Goal: Task Accomplishment & Management: Manage account settings

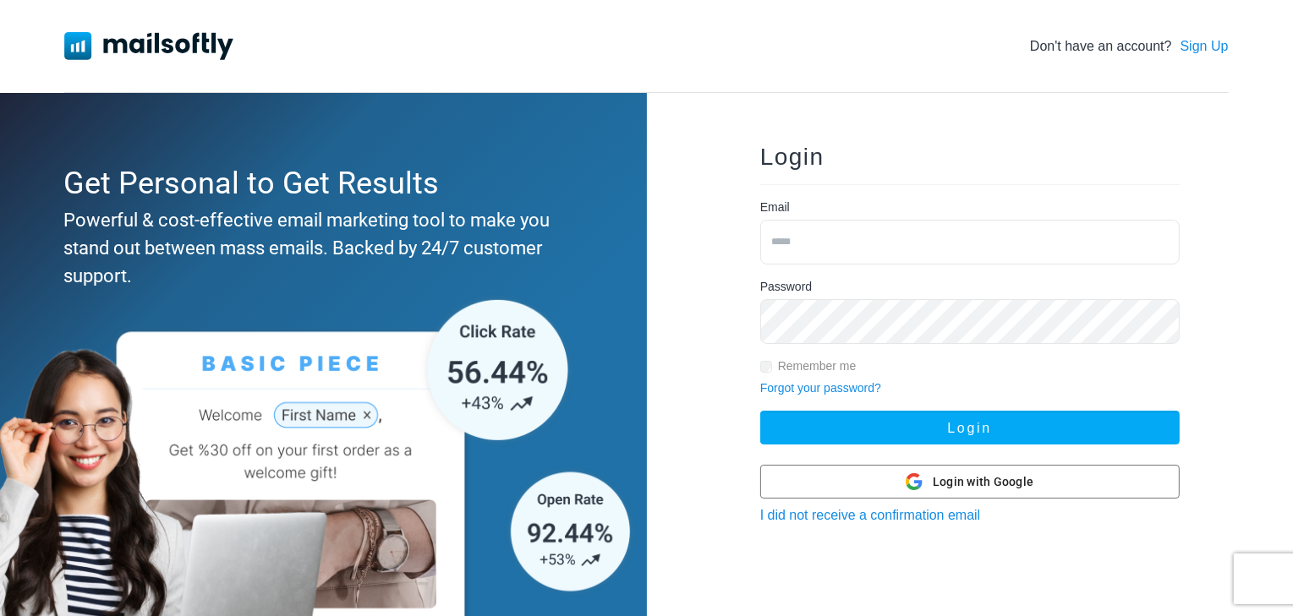
click at [955, 224] on input "email" at bounding box center [969, 242] width 419 height 45
click at [828, 248] on input "email" at bounding box center [969, 242] width 419 height 45
click at [778, 239] on input "email" at bounding box center [969, 242] width 419 height 45
type input "**********"
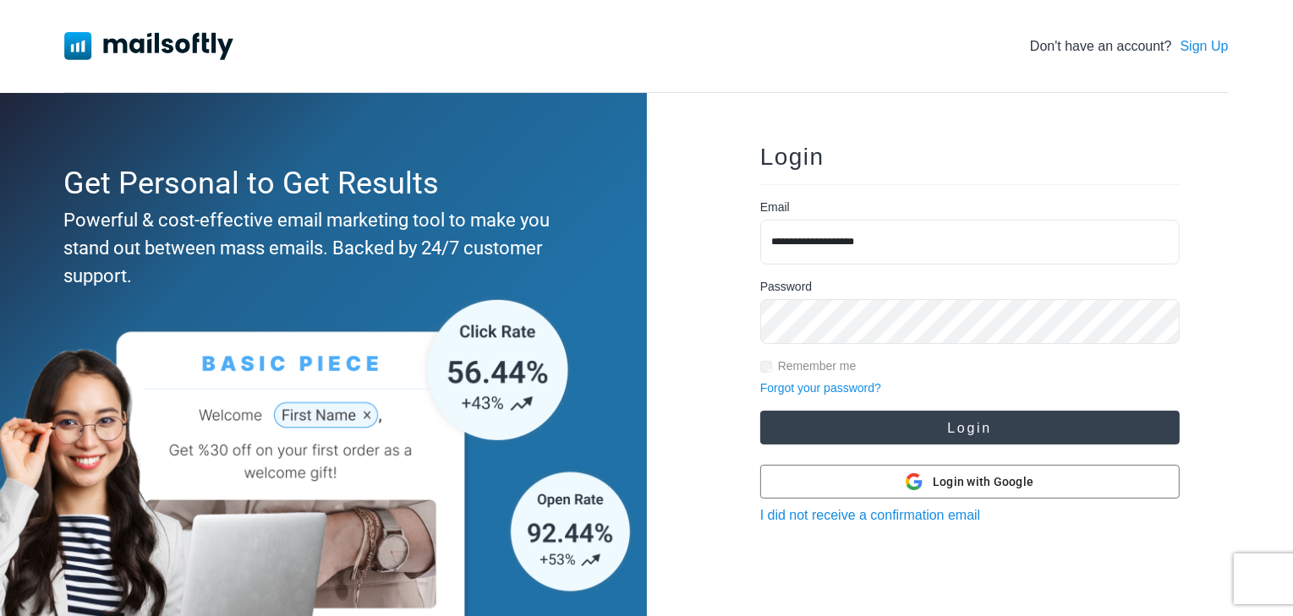
click at [907, 420] on button "Login" at bounding box center [969, 428] width 419 height 34
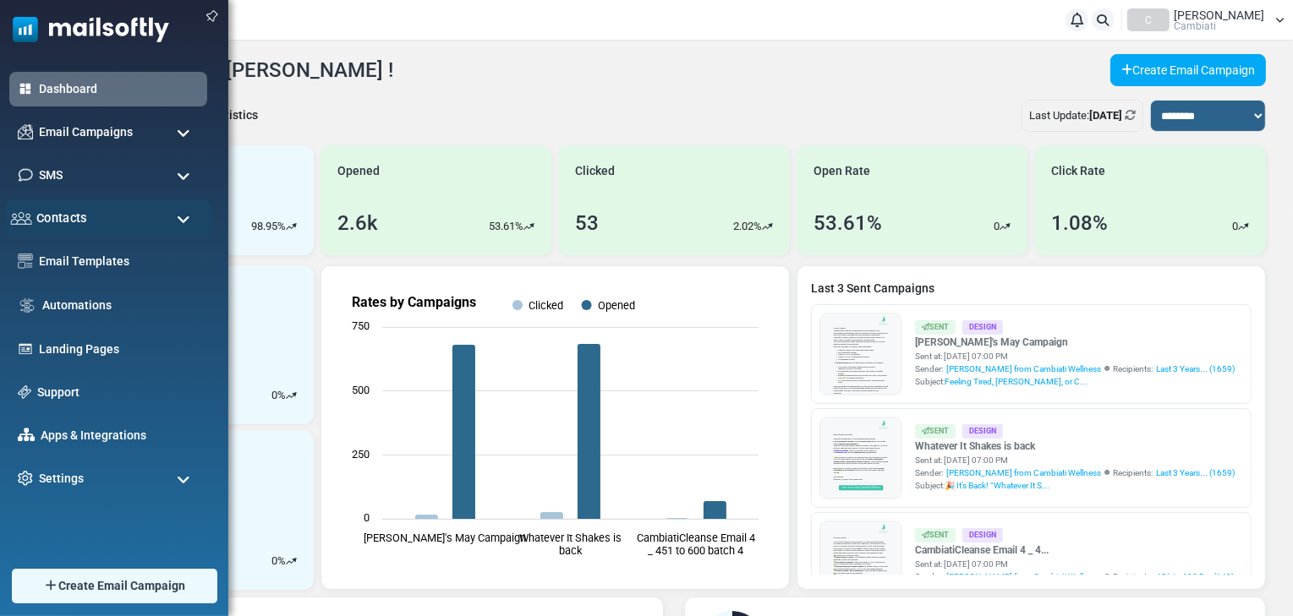
click at [52, 217] on span "Contacts" at bounding box center [61, 218] width 51 height 19
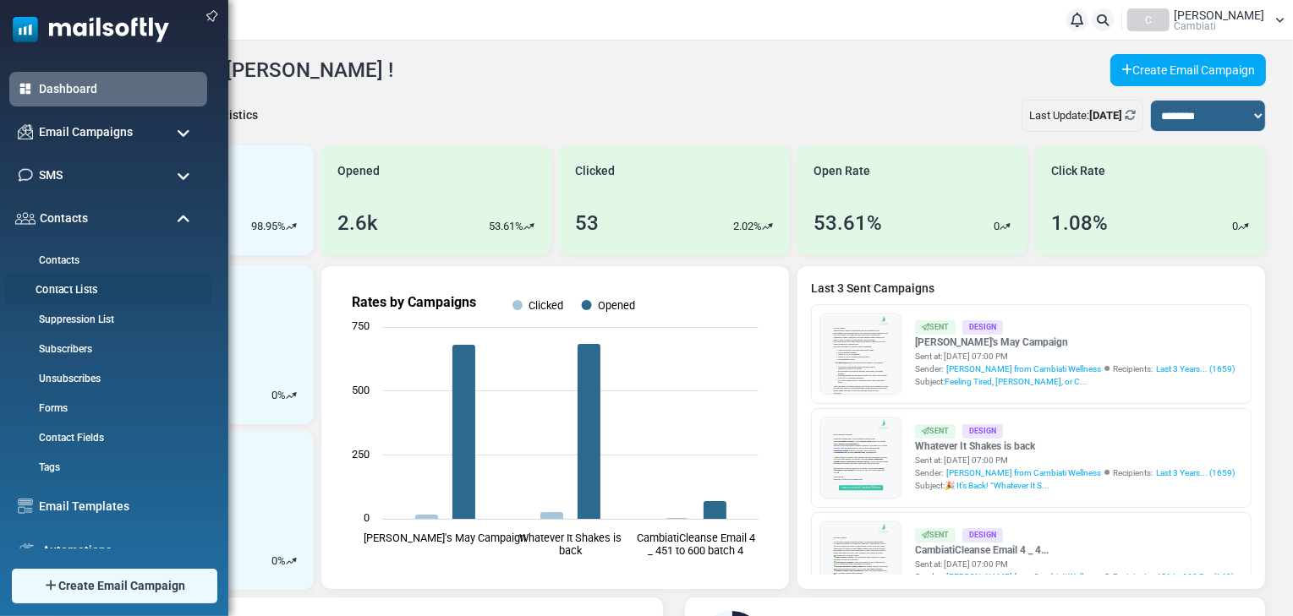
click at [57, 287] on link "Contact Lists" at bounding box center [105, 290] width 203 height 16
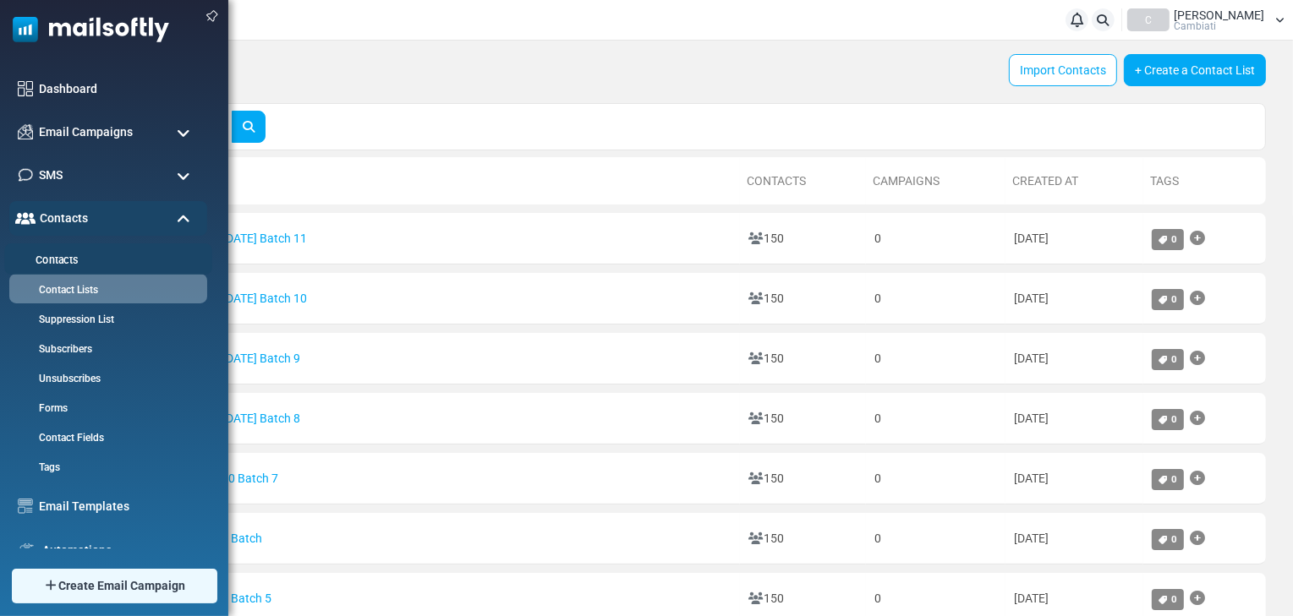
click at [54, 255] on link "Contacts" at bounding box center [105, 261] width 203 height 16
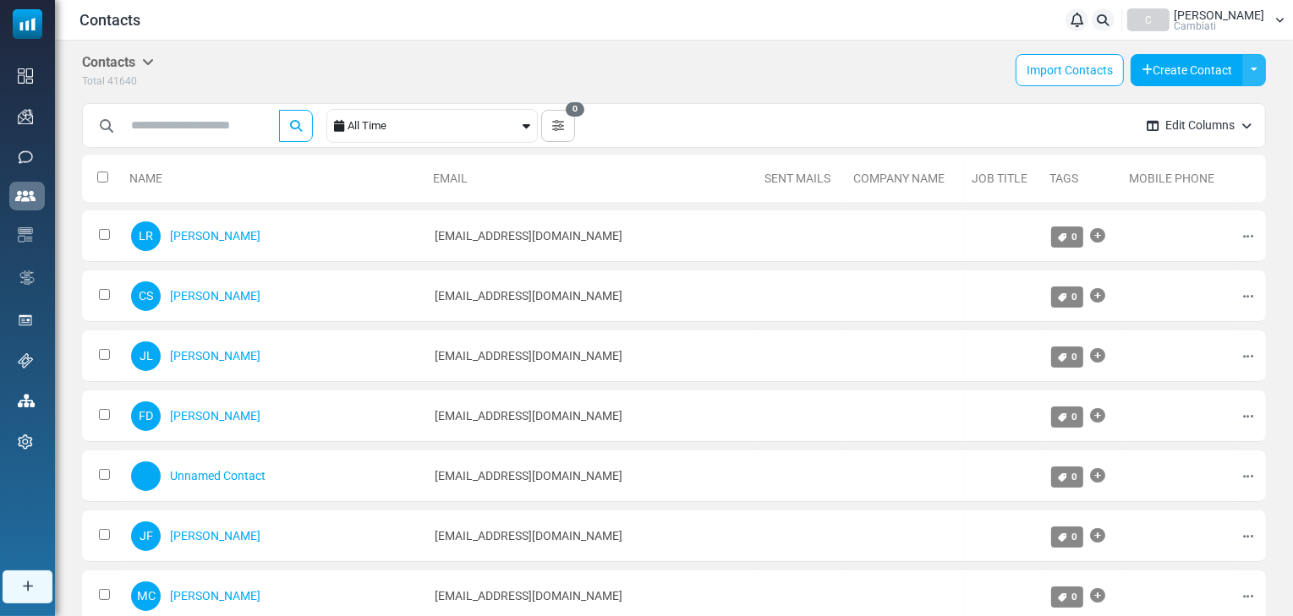
click at [1253, 74] on button "Toggle Dropdown" at bounding box center [1254, 70] width 24 height 32
click at [926, 77] on div "Contacts Contacts Subscribers Archived Total 41640 Import Contacts Create Conta…" at bounding box center [674, 72] width 1184 height 36
click at [152, 57] on icon at bounding box center [148, 62] width 12 height 14
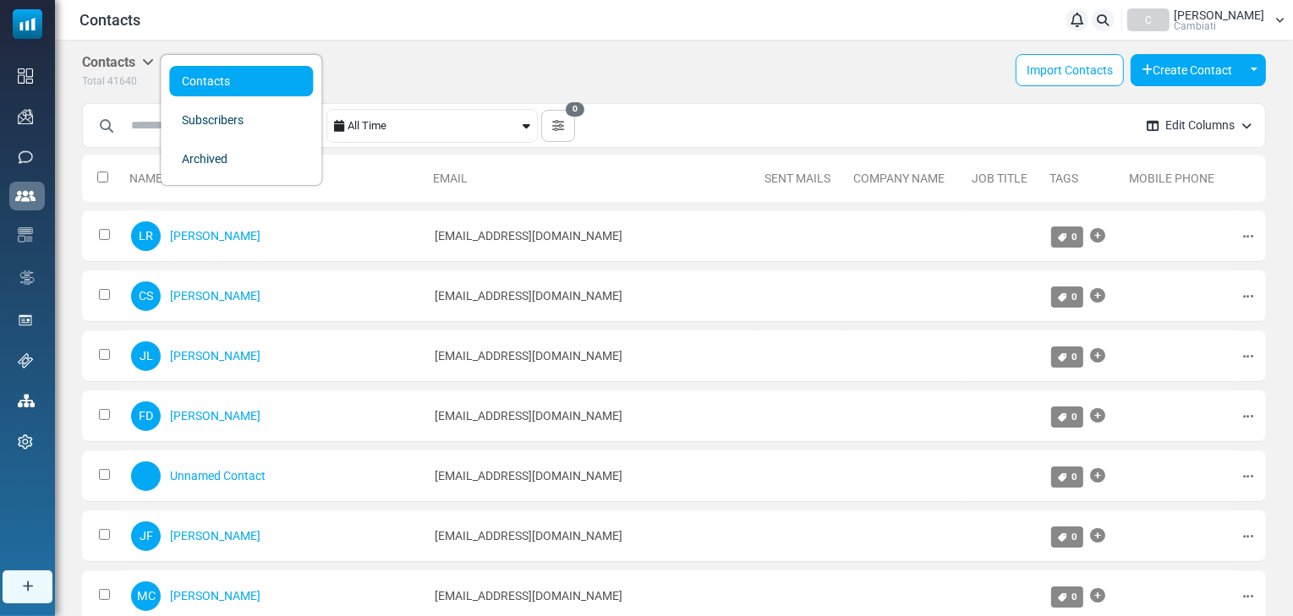
click at [468, 63] on div "Contacts Contacts Subscribers Archived Total 41640 Import Contacts Create Conta…" at bounding box center [674, 72] width 1184 height 36
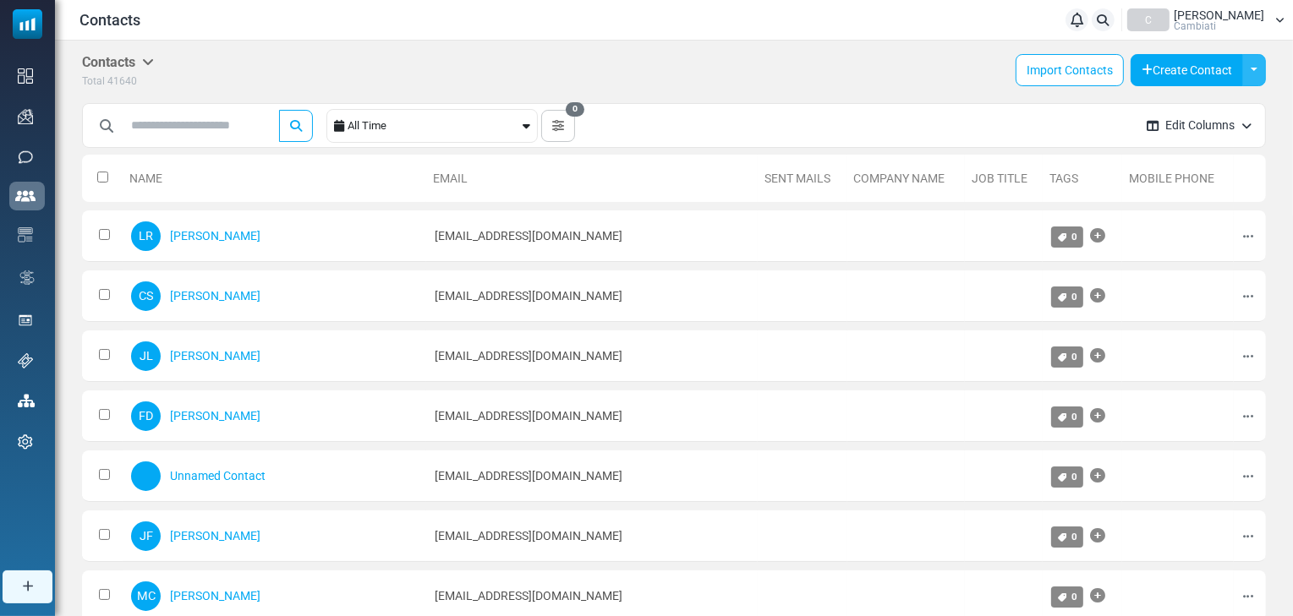
click at [1255, 66] on button "Toggle Dropdown" at bounding box center [1254, 70] width 24 height 32
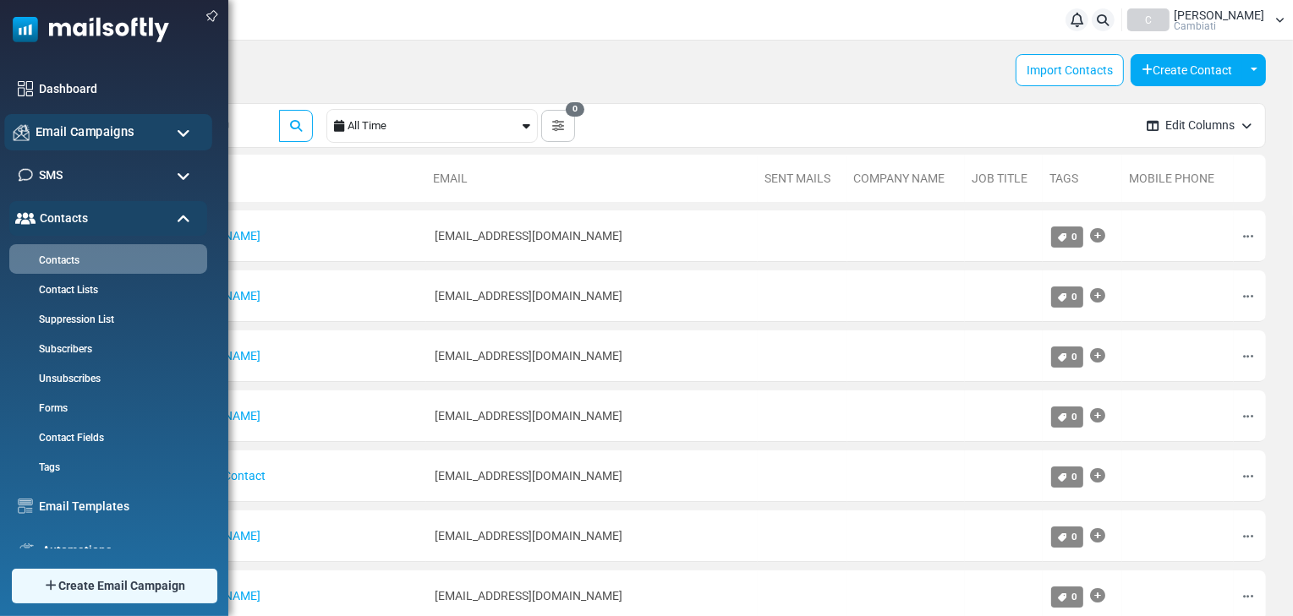
click at [96, 131] on span "Email Campaigns" at bounding box center [85, 132] width 99 height 19
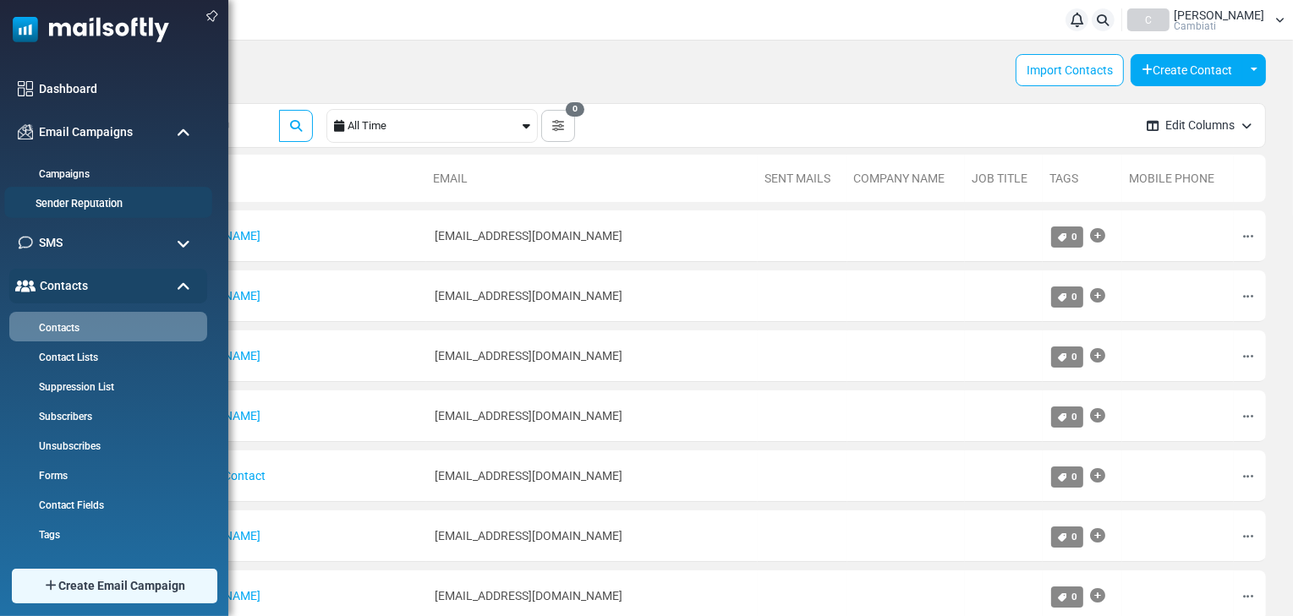
click at [93, 210] on link "Sender Reputation" at bounding box center [105, 204] width 203 height 16
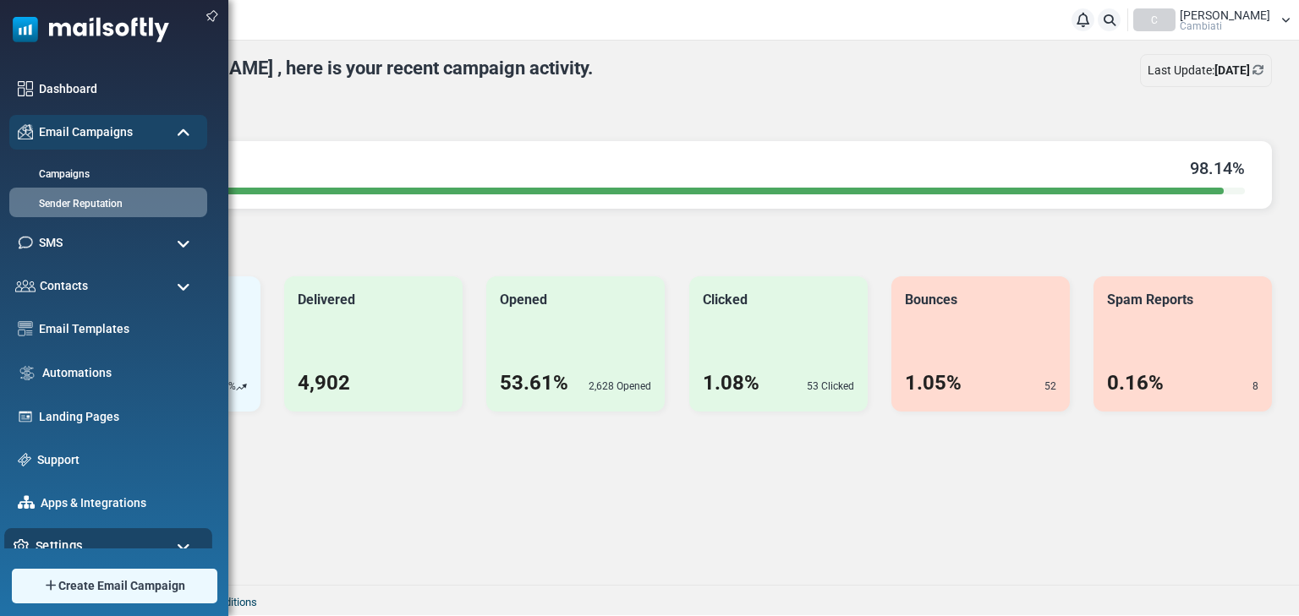
click at [184, 539] on div "Settings" at bounding box center [108, 546] width 208 height 36
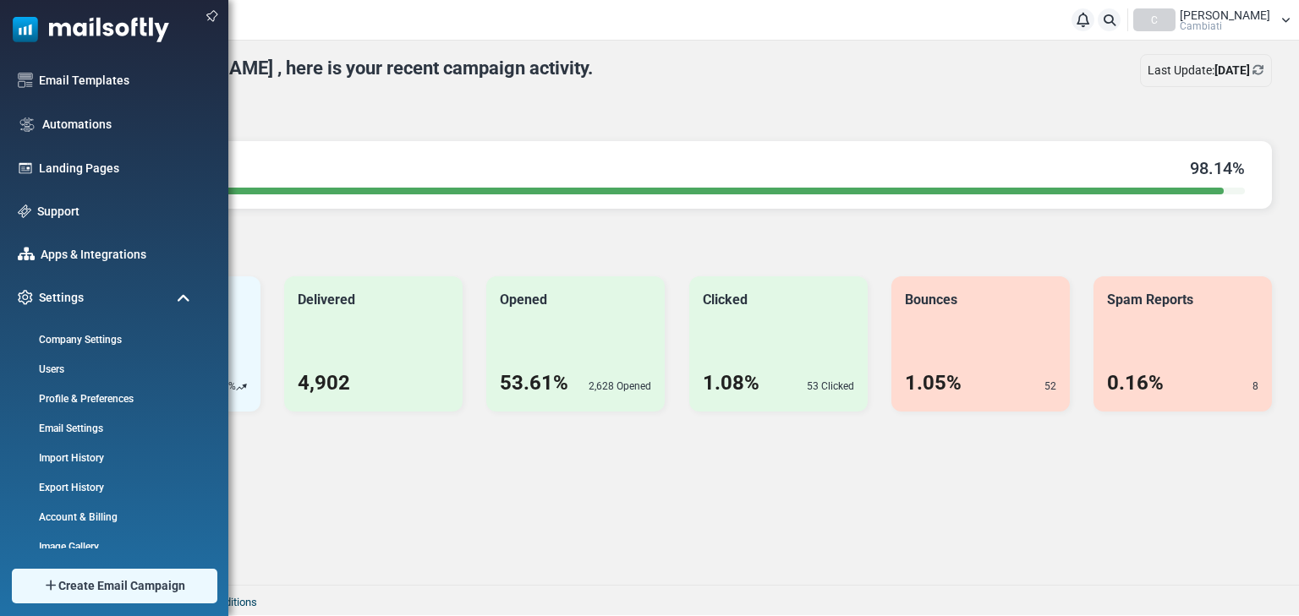
scroll to position [260, 0]
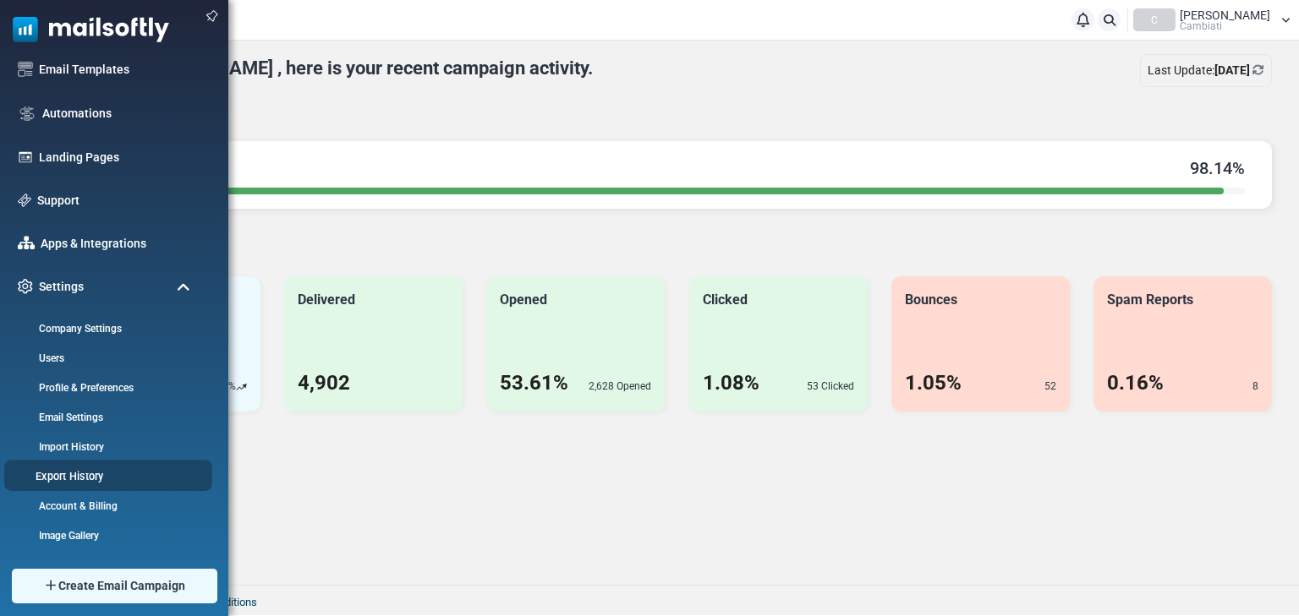
click at [96, 479] on link "Export History" at bounding box center [105, 476] width 203 height 16
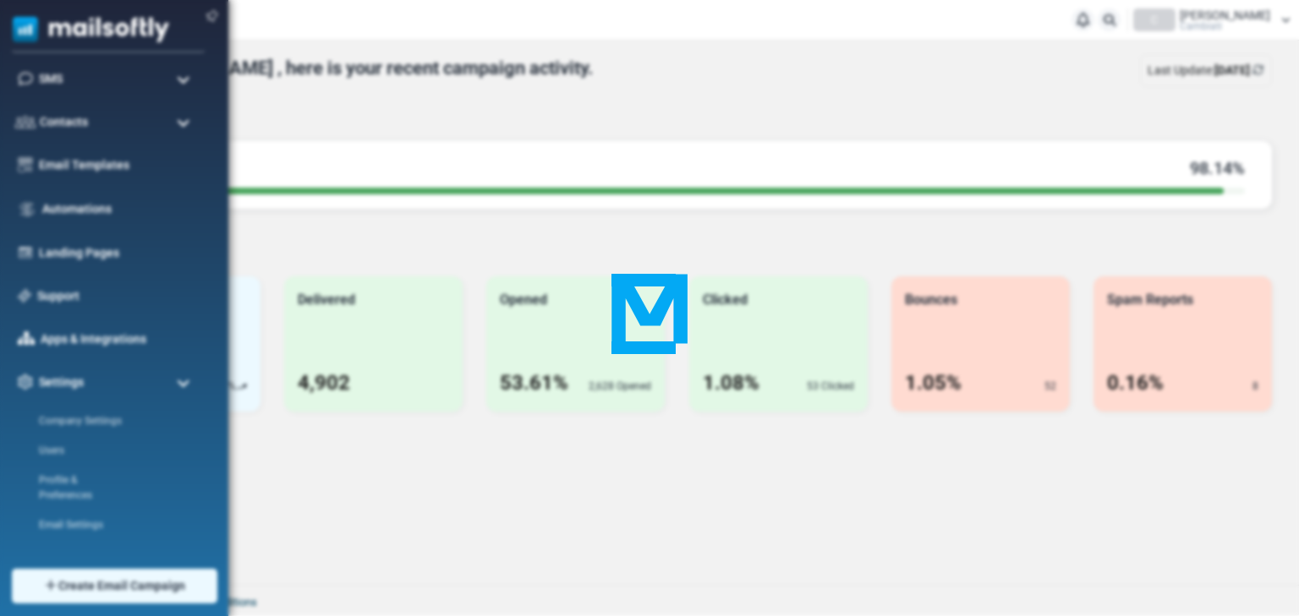
scroll to position [0, 0]
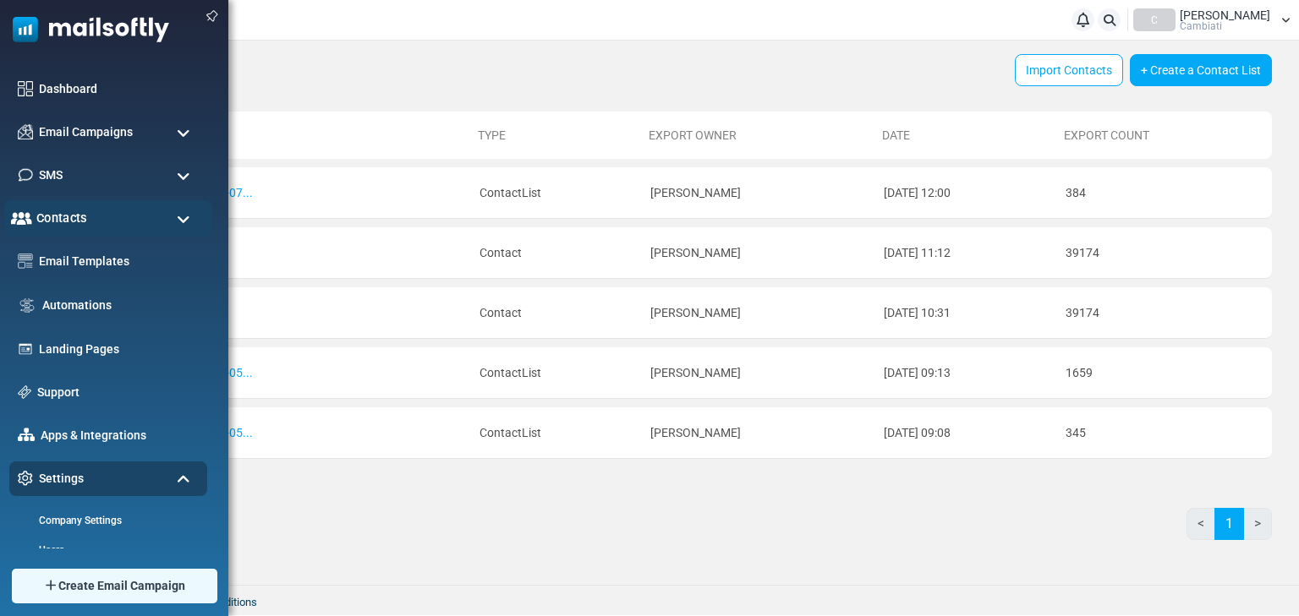
click at [52, 224] on span "Contacts" at bounding box center [61, 218] width 51 height 19
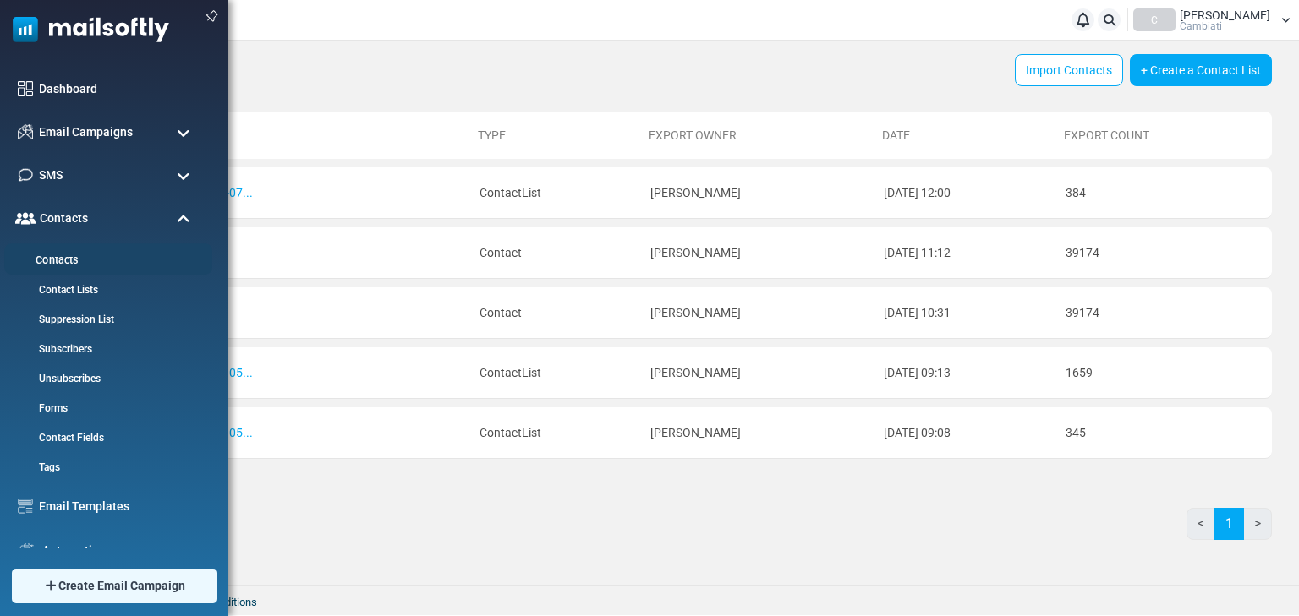
click at [52, 261] on link "Contacts" at bounding box center [105, 261] width 203 height 16
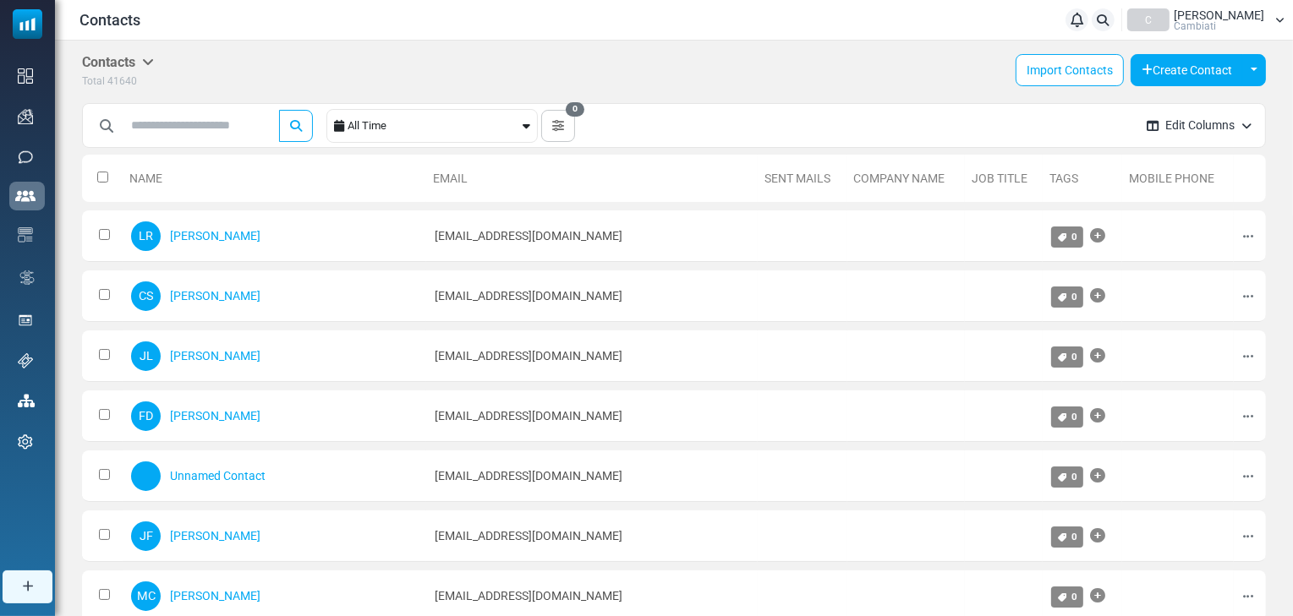
click at [600, 14] on div "Contacts Notifications C Rebecca Walker Cambiati Profile & Preferences Account …" at bounding box center [673, 19] width 1221 height 23
click at [563, 126] on icon "button" at bounding box center [558, 126] width 12 height 12
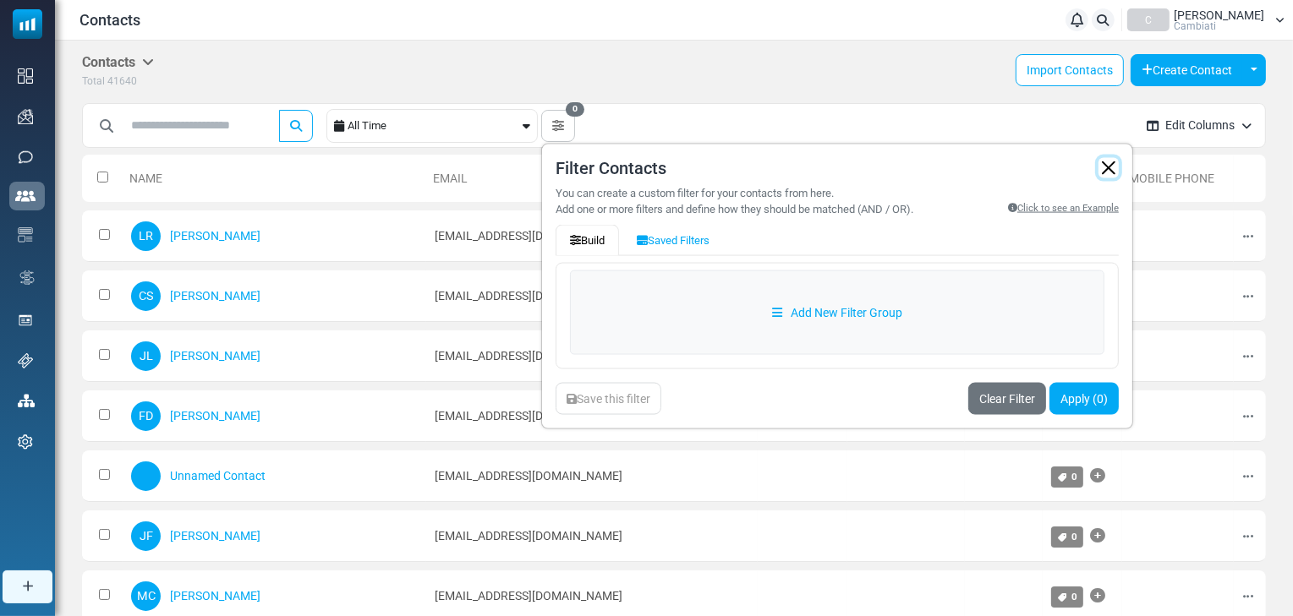
click at [1115, 167] on button "button" at bounding box center [1108, 167] width 20 height 20
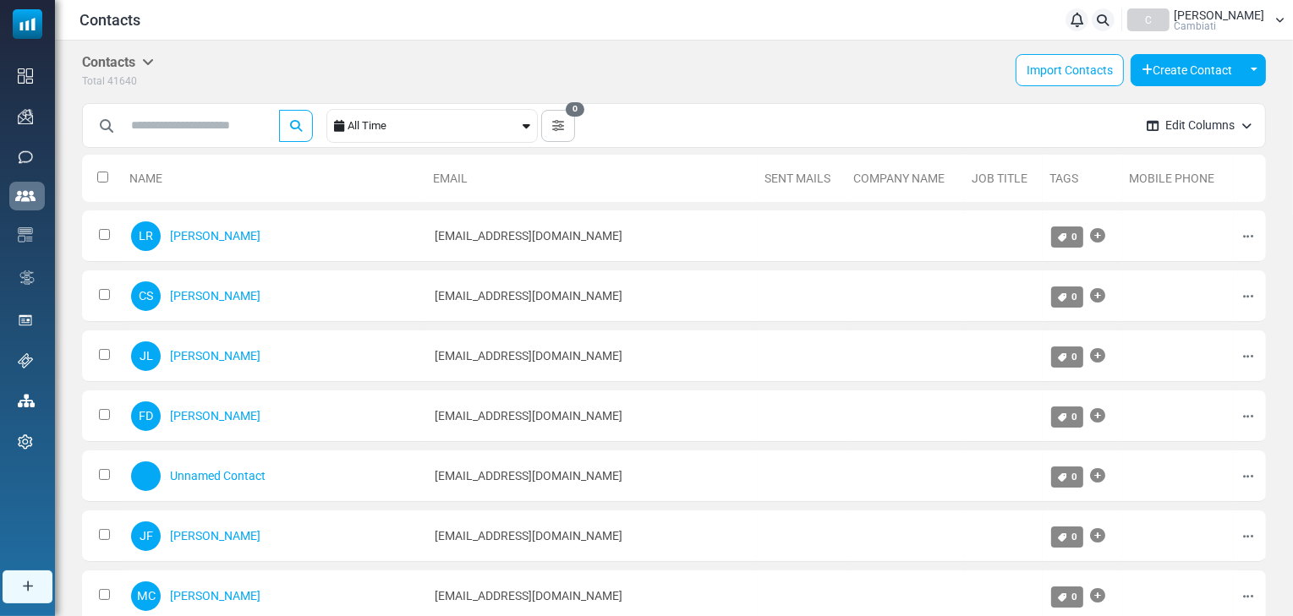
click at [145, 60] on h5 "Contacts" at bounding box center [118, 62] width 72 height 16
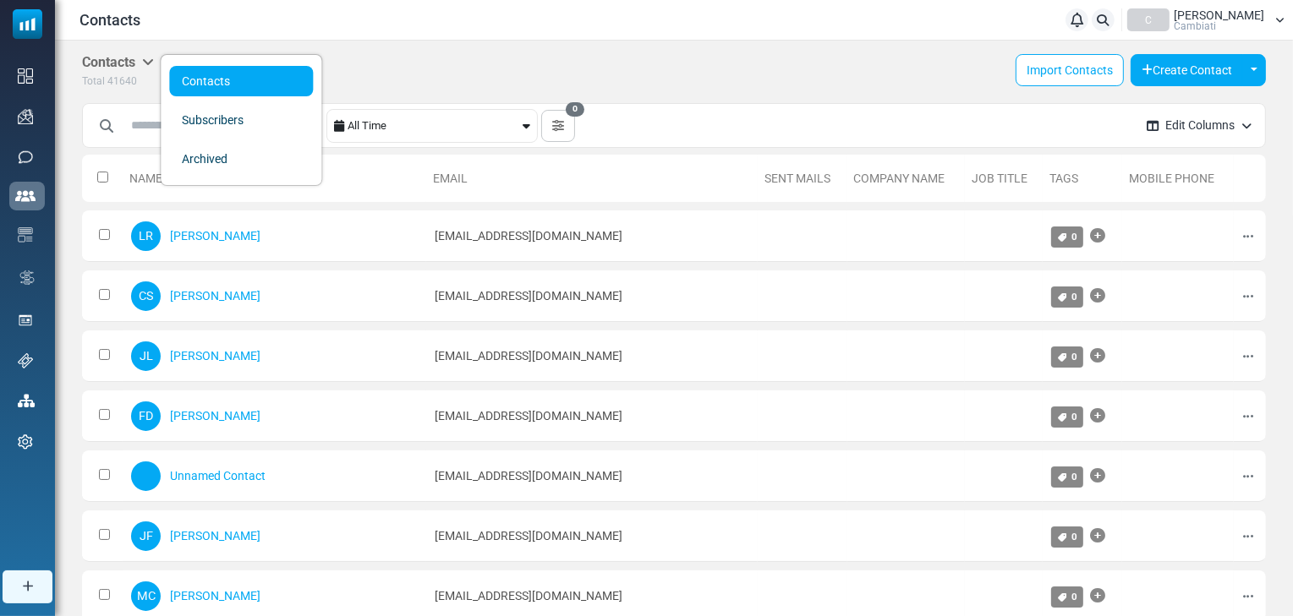
click at [403, 54] on div "Contacts Contacts Subscribers Archived Total 41640 Import Contacts Create Conta…" at bounding box center [674, 72] width 1184 height 36
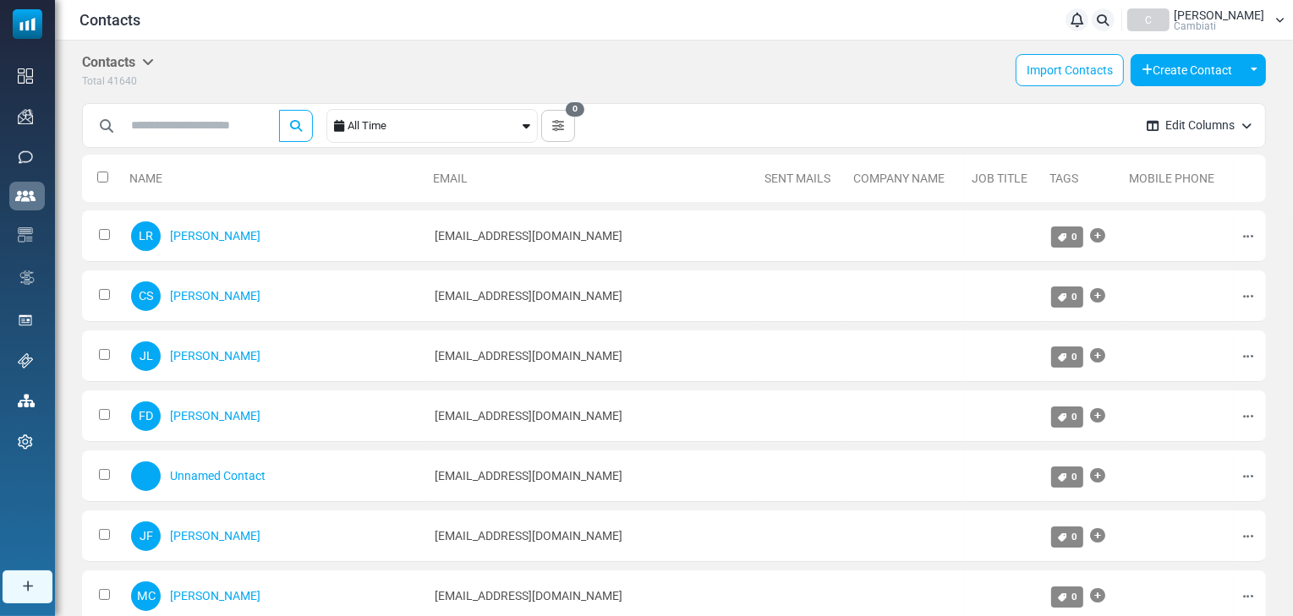
click at [96, 172] on th at bounding box center [102, 178] width 41 height 47
click at [1082, 19] on icon at bounding box center [1076, 19] width 13 height 1
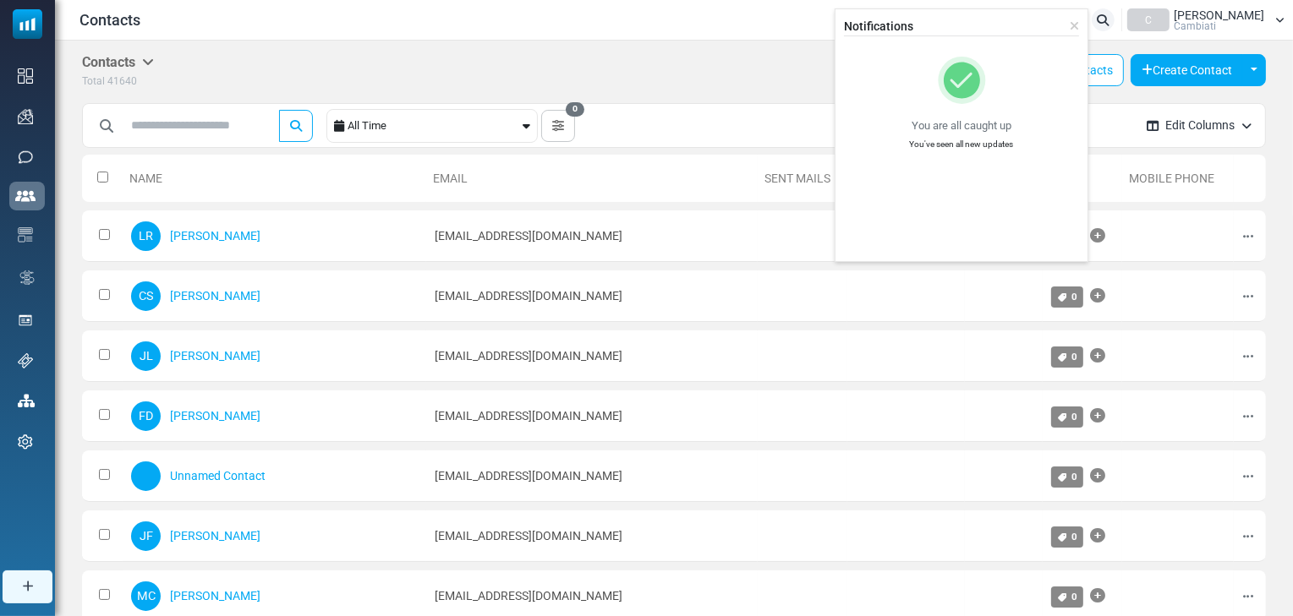
click at [1079, 26] on icon at bounding box center [1074, 26] width 9 height 12
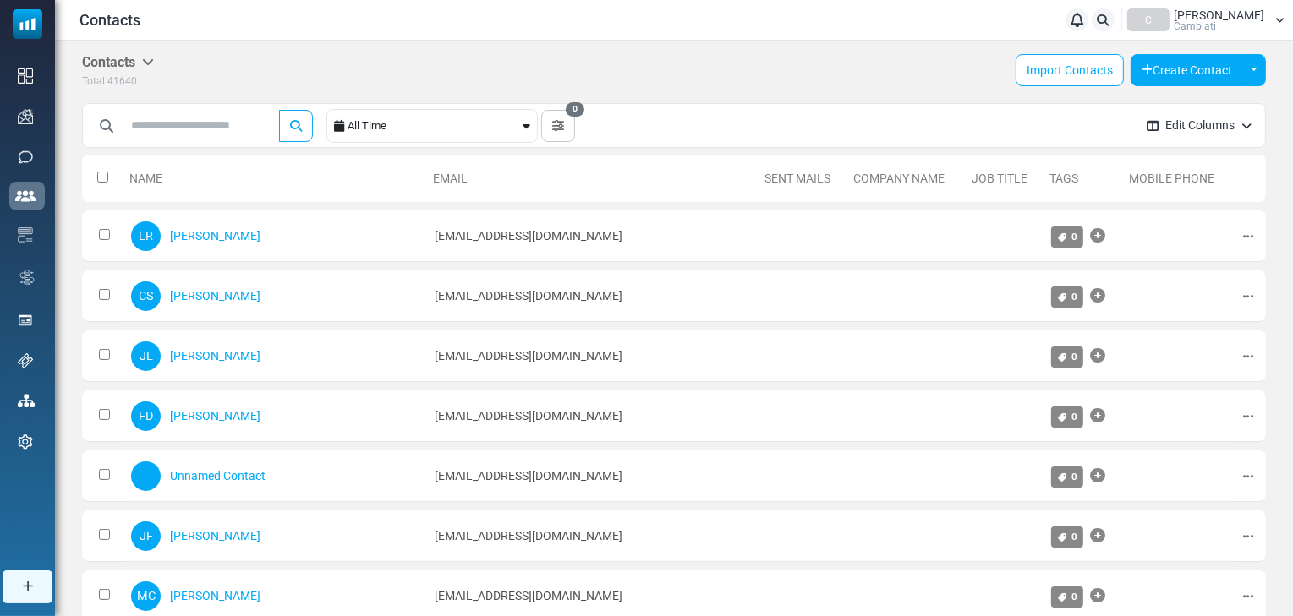
click at [1109, 19] on icon at bounding box center [1104, 20] width 12 height 12
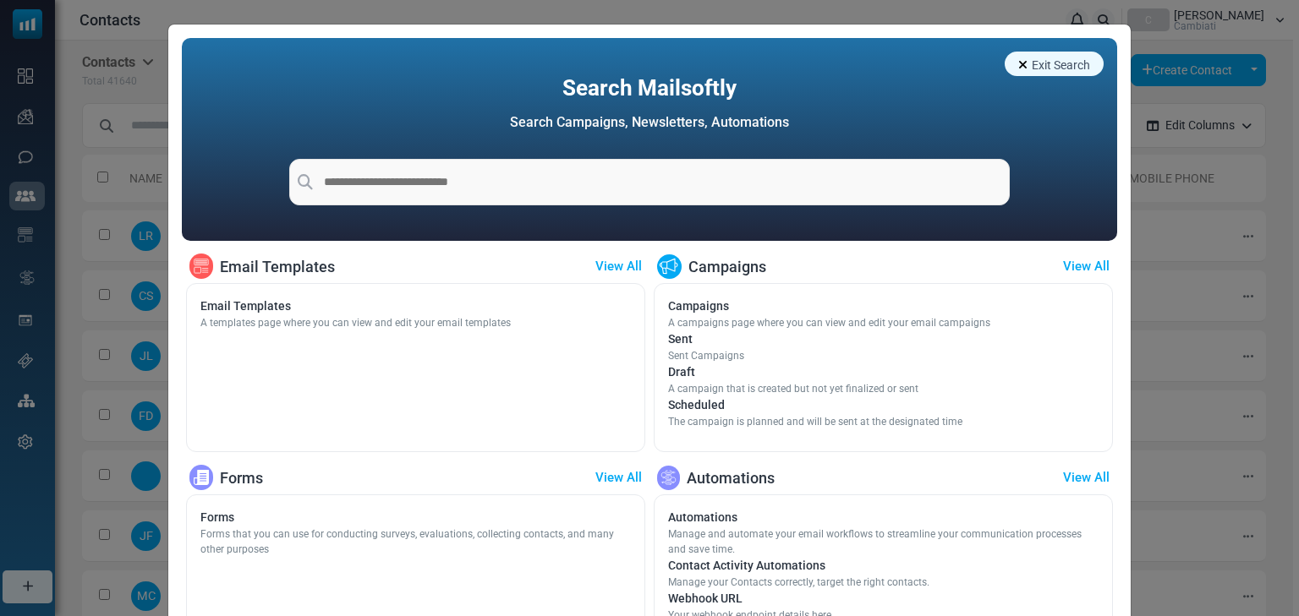
click at [716, 191] on input "text" at bounding box center [649, 182] width 721 height 47
type input "******"
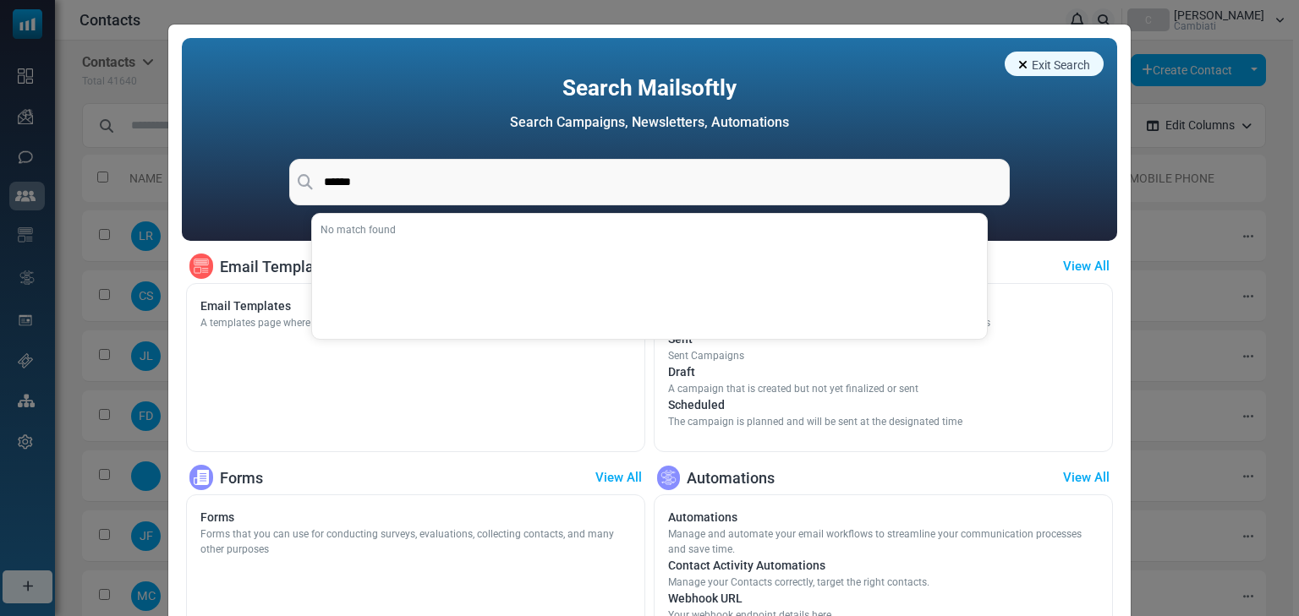
click at [578, 414] on div "Email Templates A templates page where you can view and edit your email templat…" at bounding box center [415, 370] width 430 height 144
click at [1034, 57] on button "Exit Search" at bounding box center [1054, 64] width 99 height 25
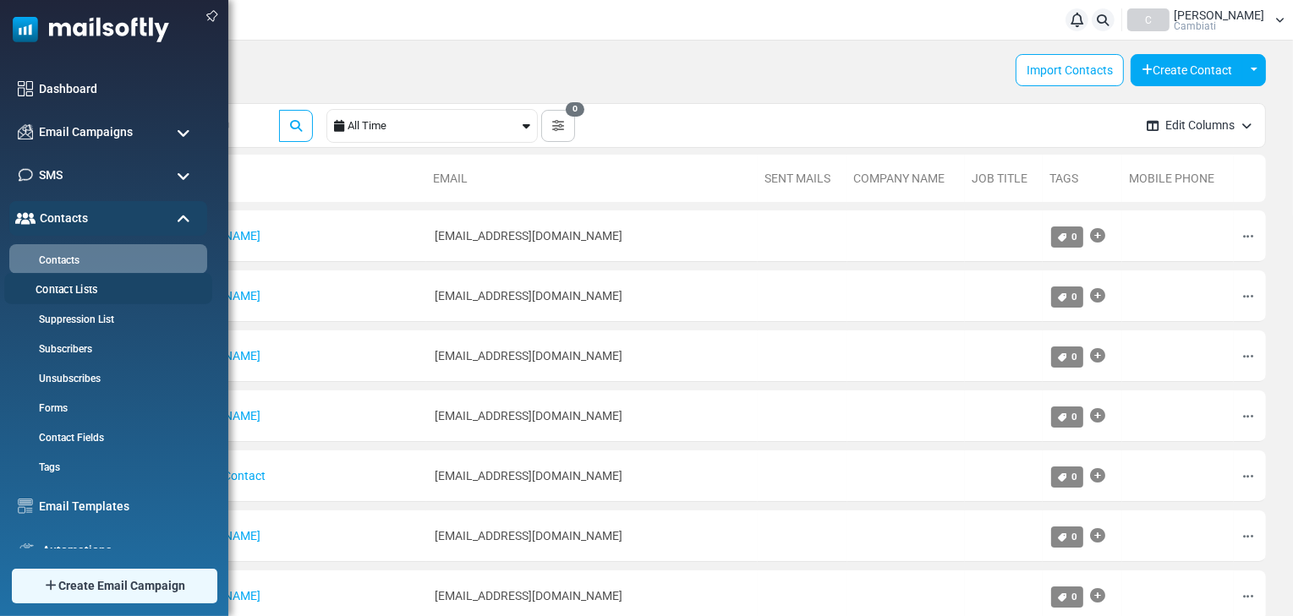
click at [57, 288] on link "Contact Lists" at bounding box center [105, 290] width 203 height 16
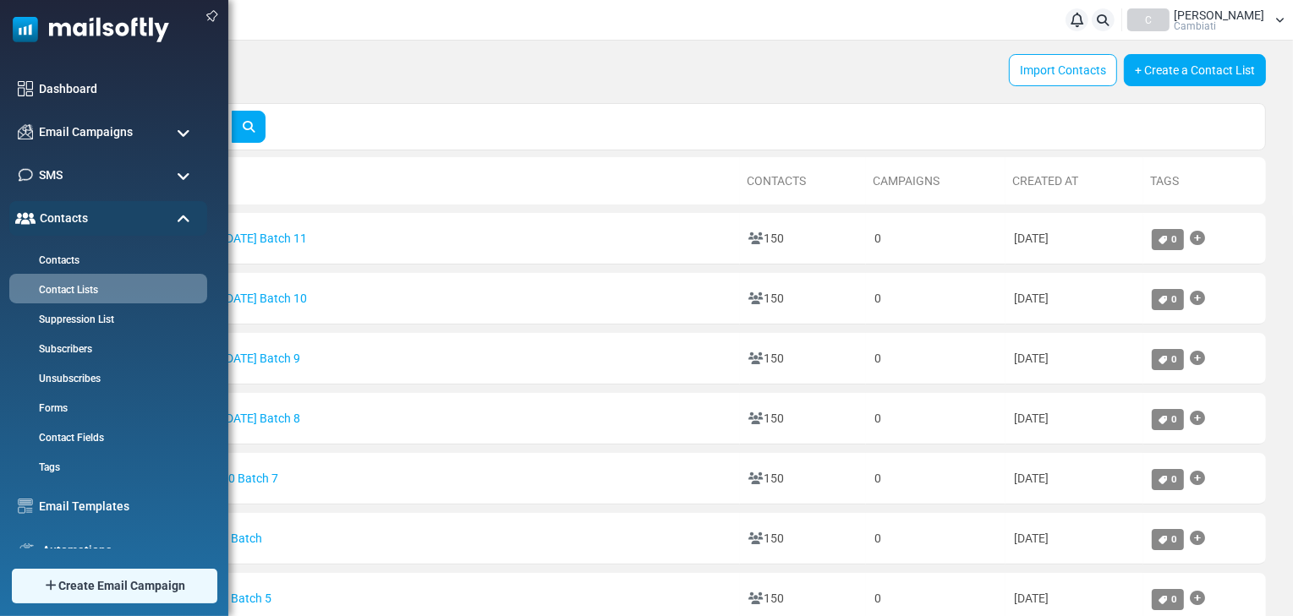
click at [178, 134] on span at bounding box center [184, 133] width 14 height 15
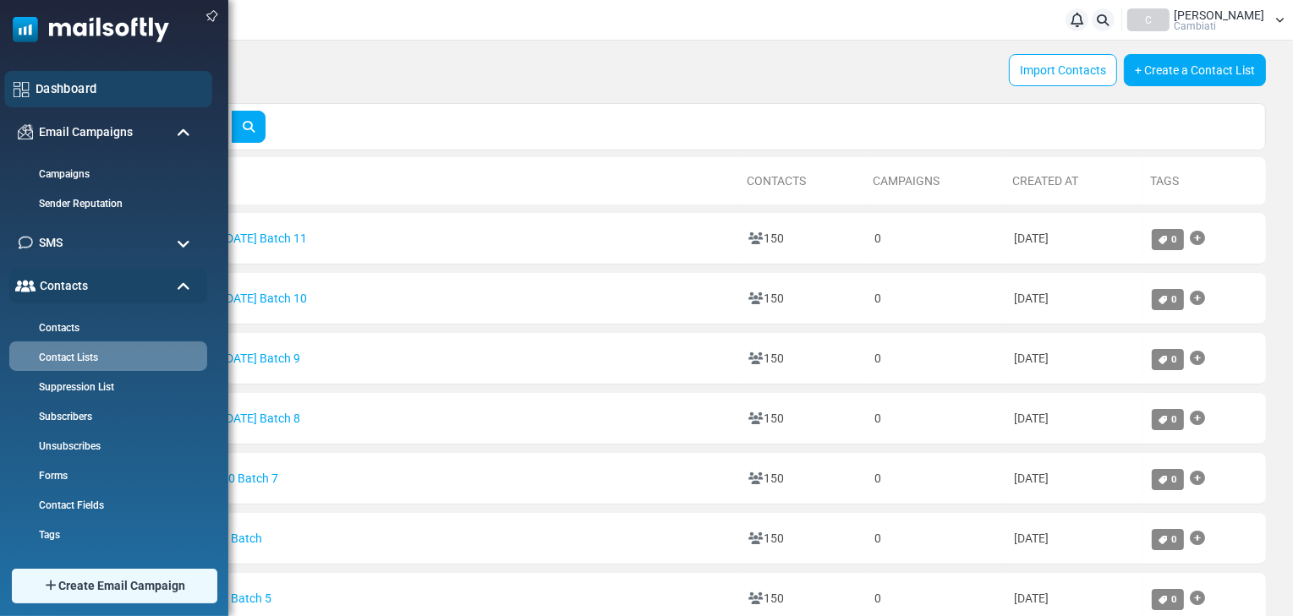
click at [63, 96] on link "Dashboard" at bounding box center [119, 88] width 167 height 19
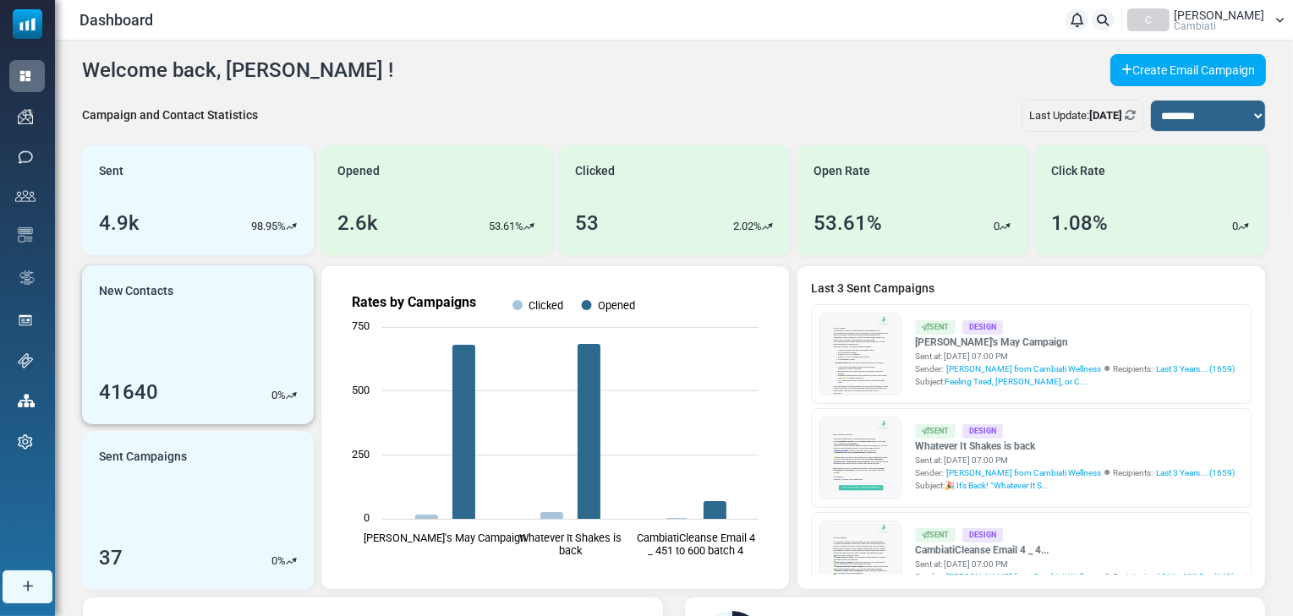
click at [207, 373] on link "New Contacts 41640 0 %" at bounding box center [198, 345] width 232 height 159
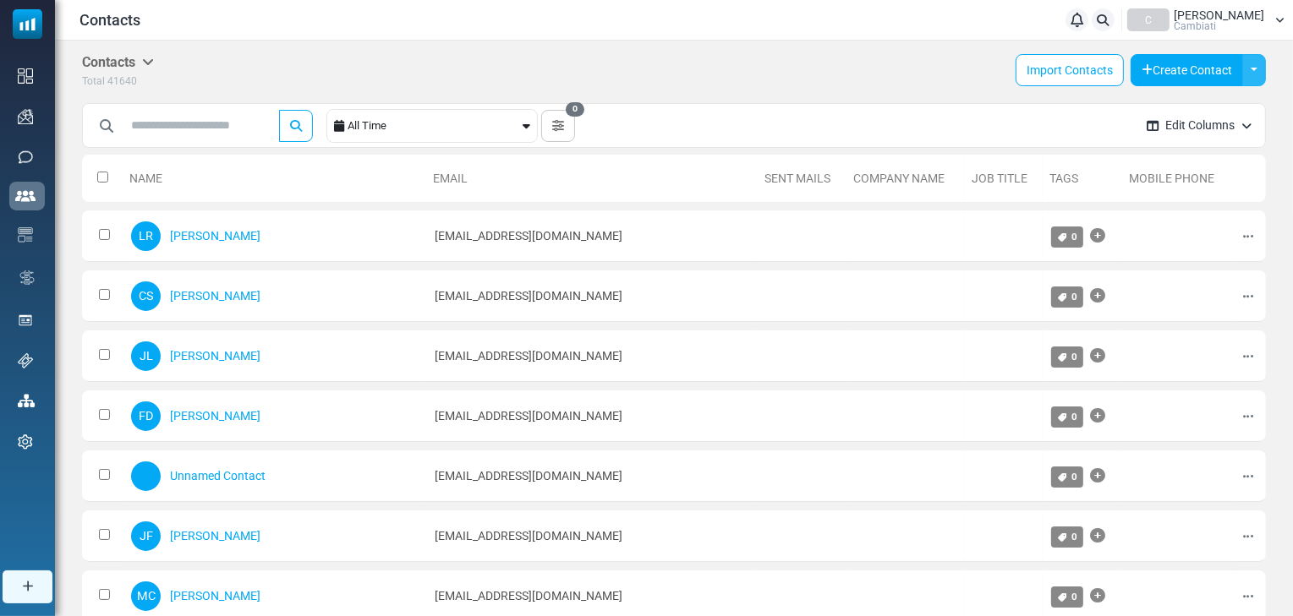
click at [1257, 70] on button "Toggle Dropdown" at bounding box center [1254, 70] width 24 height 32
click at [154, 59] on icon at bounding box center [148, 62] width 12 height 14
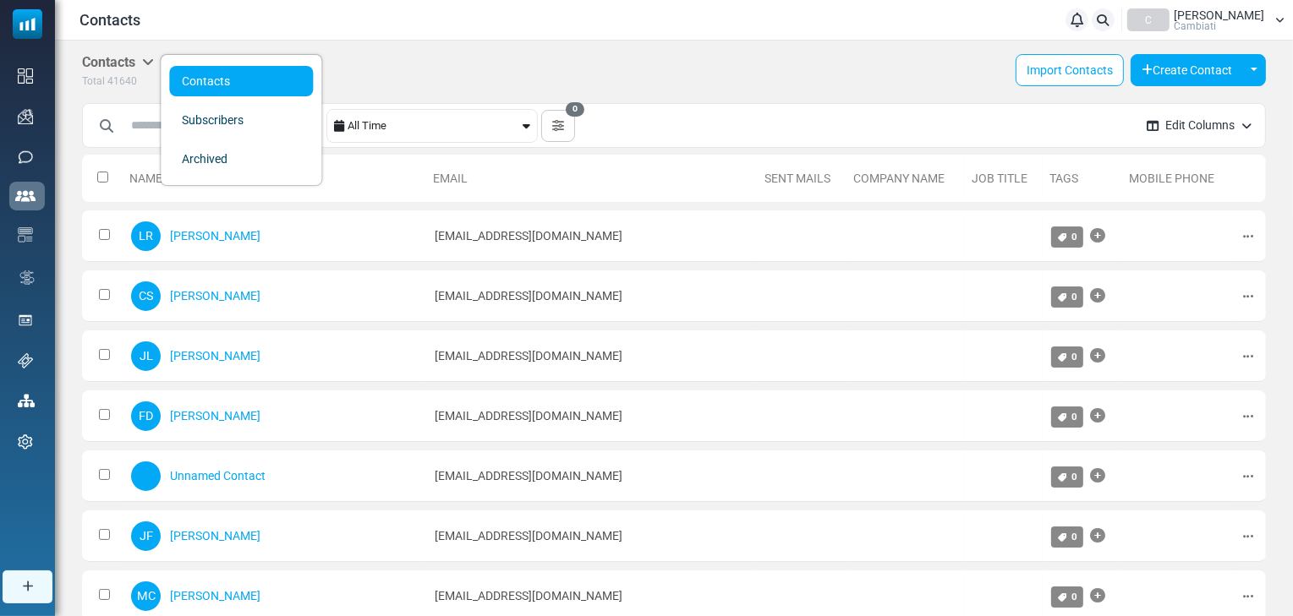
click at [193, 83] on link "Contacts" at bounding box center [241, 81] width 144 height 30
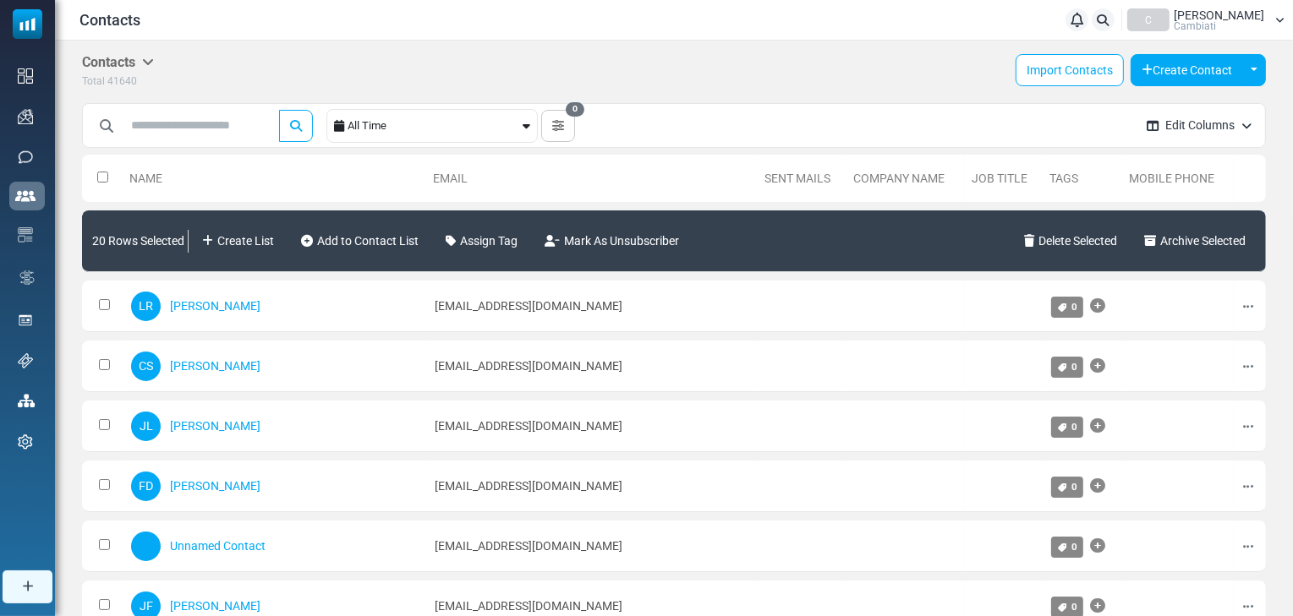
click at [679, 107] on div "All Time 0 Save Filter Filter Name Cancel Save Filter Contacts You can create a…" at bounding box center [608, 125] width 1050 height 47
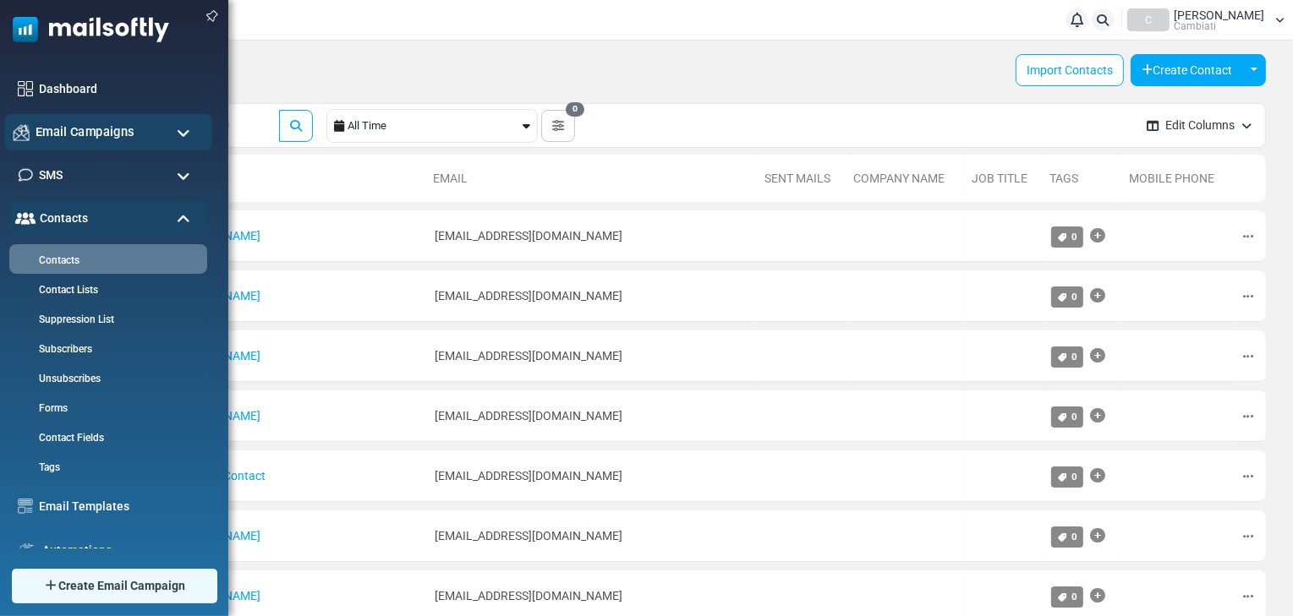
click at [129, 140] on span "Email Campaigns" at bounding box center [85, 132] width 99 height 19
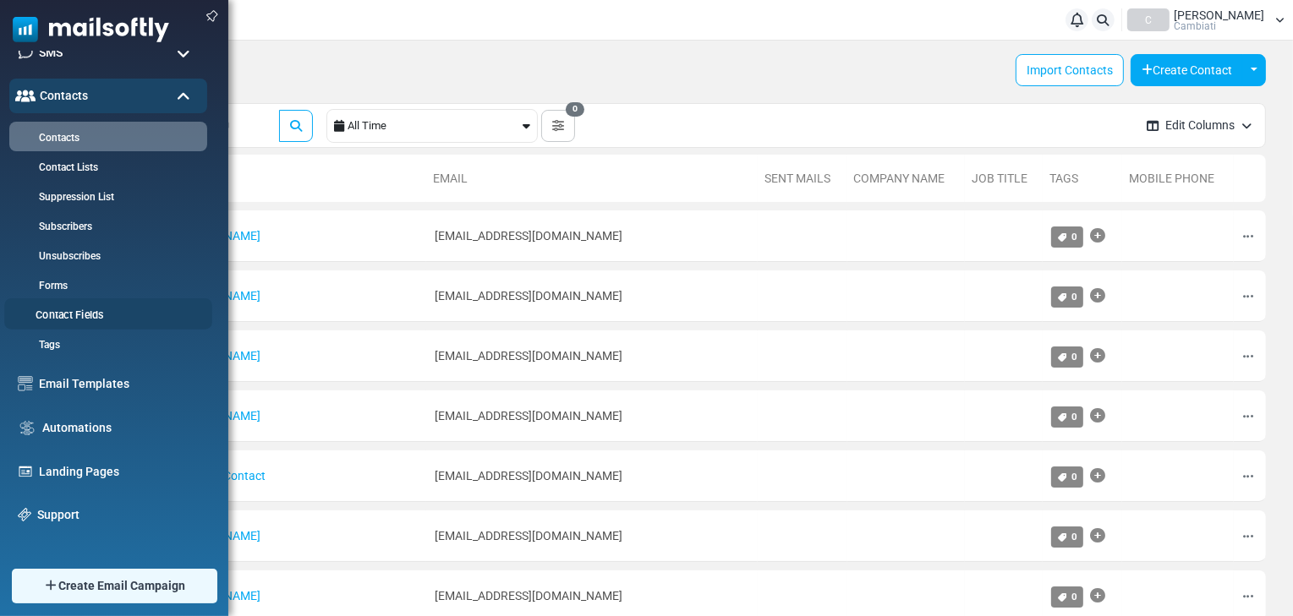
scroll to position [135, 0]
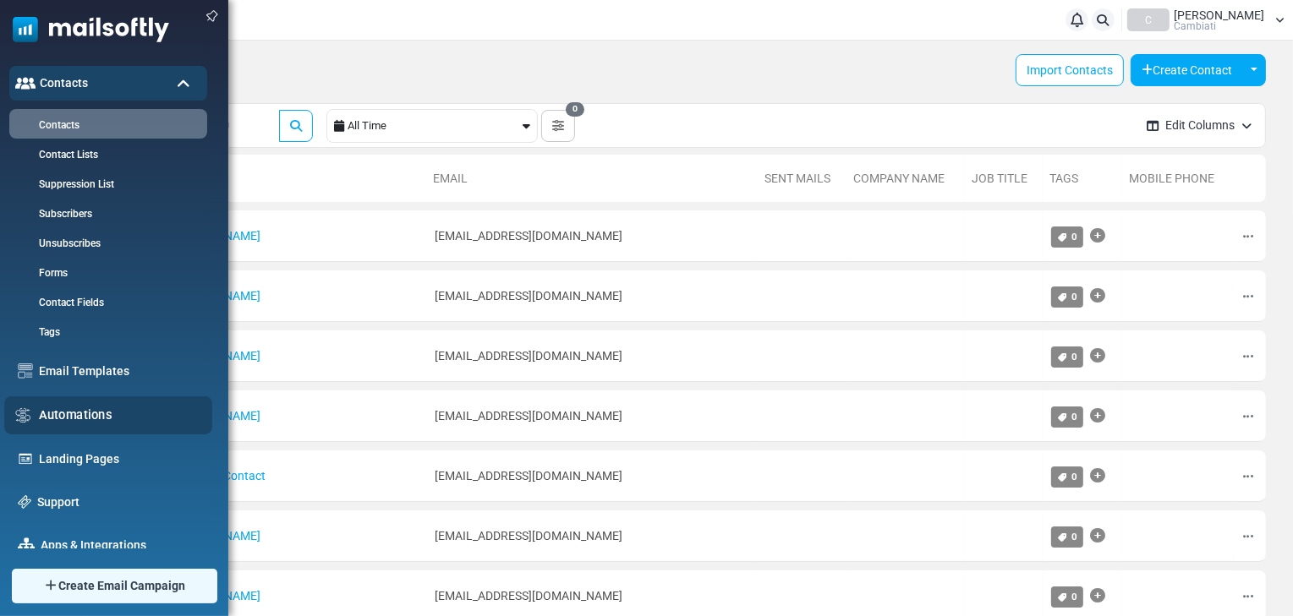
click at [96, 416] on link "Automations" at bounding box center [121, 415] width 164 height 19
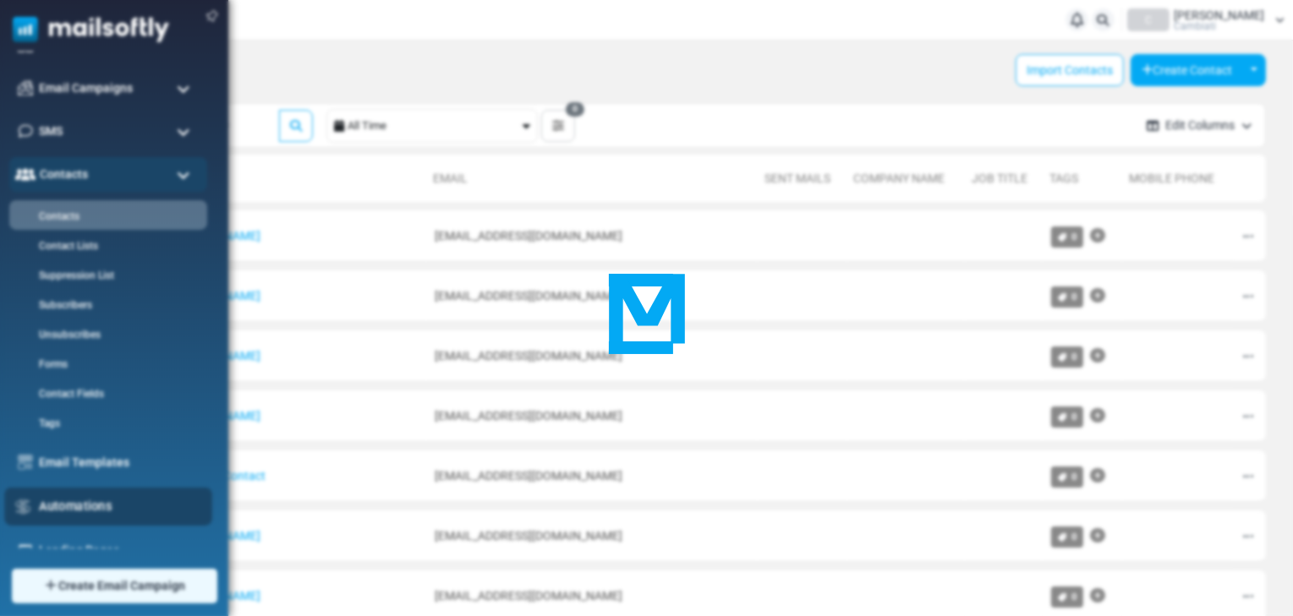
scroll to position [0, 0]
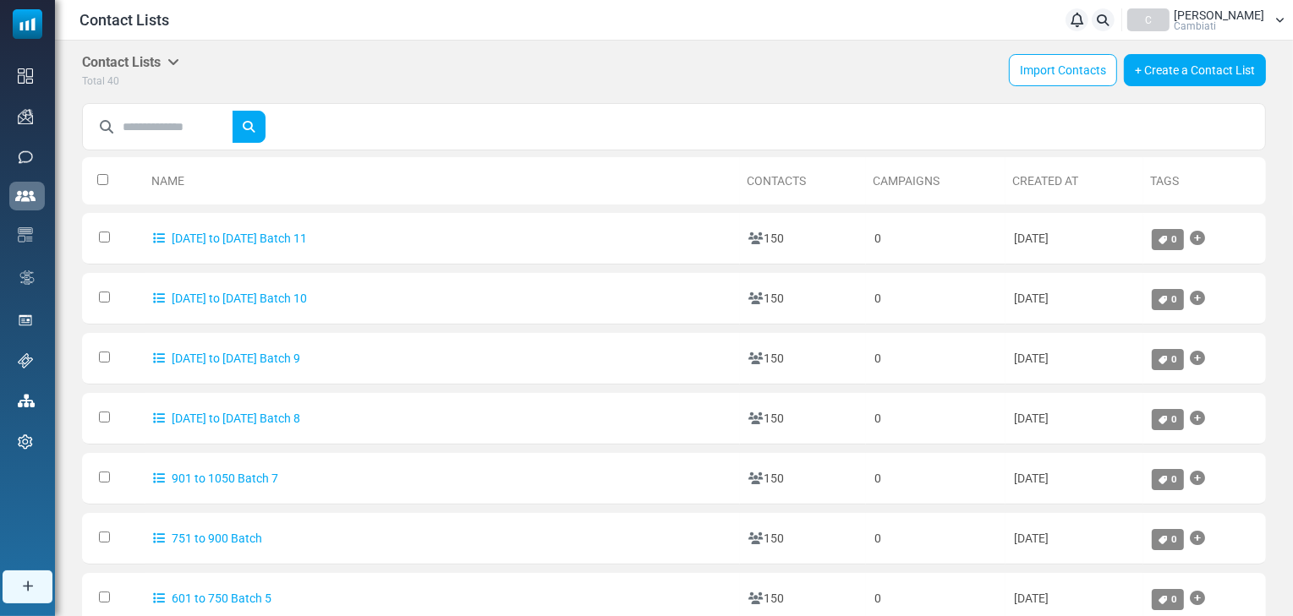
click at [183, 118] on input "text" at bounding box center [178, 127] width 110 height 32
click at [232, 111] on button "submit" at bounding box center [249, 127] width 34 height 32
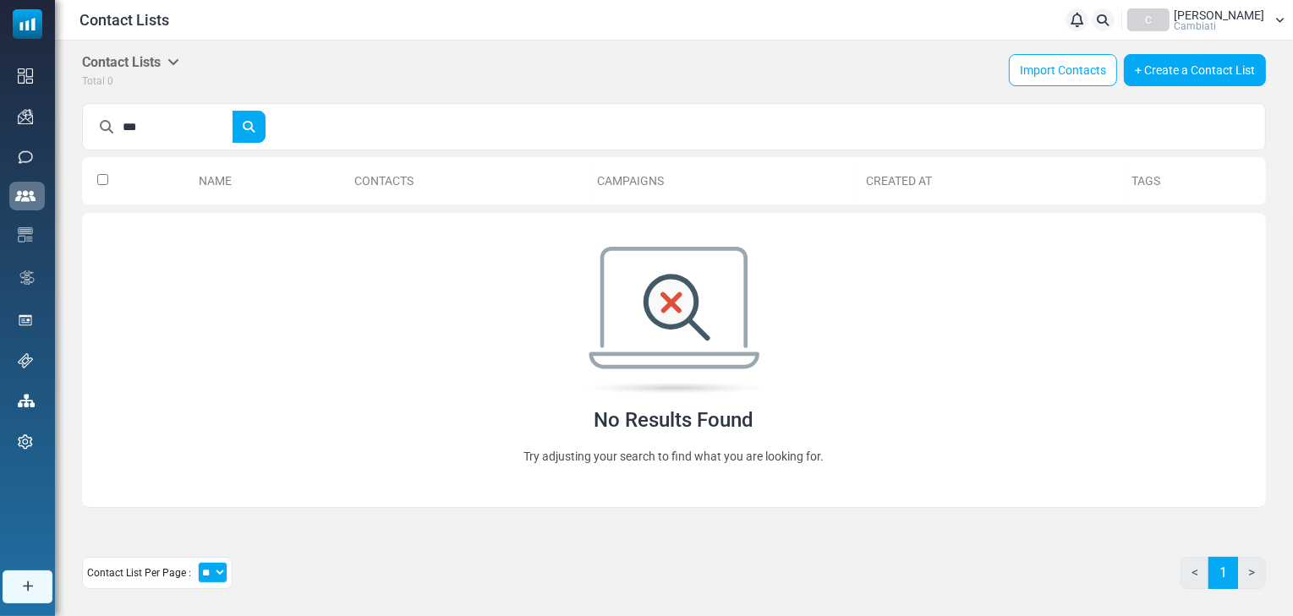
drag, startPoint x: 189, startPoint y: 118, endPoint x: 69, endPoint y: 115, distance: 120.1
click at [69, 115] on div "Contact Lists My Contact Lists Company Contact Lists Import History Export Hist…" at bounding box center [674, 329] width 1238 height 576
type input "*******"
click at [232, 111] on button "submit" at bounding box center [249, 127] width 34 height 32
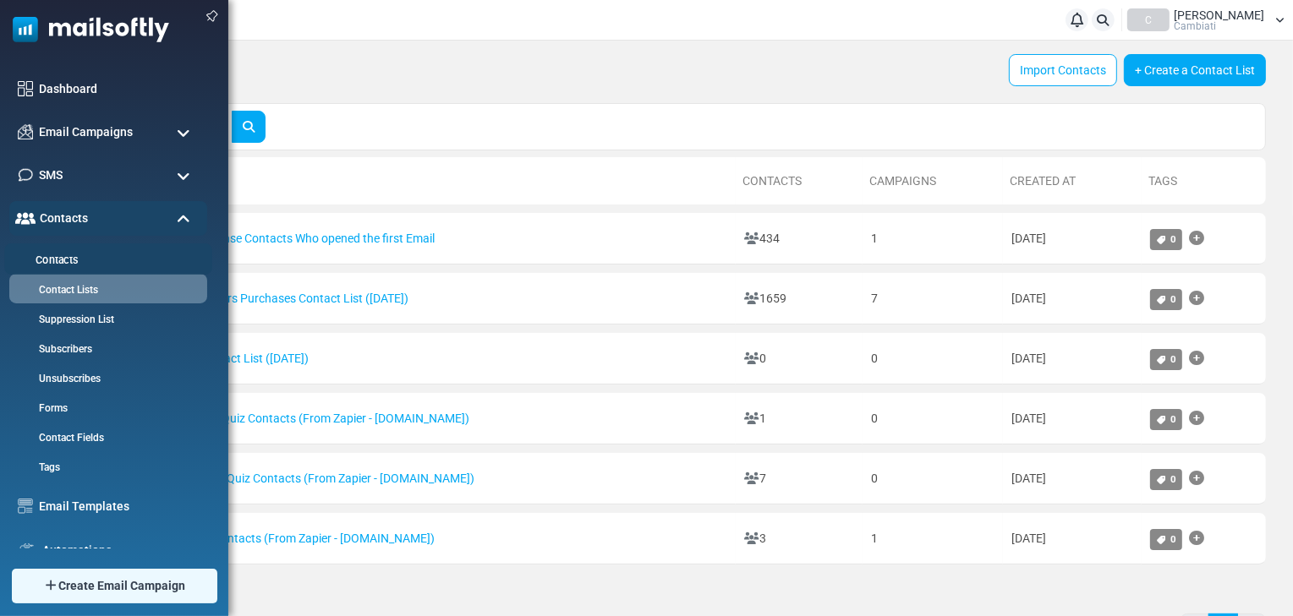
click at [52, 262] on link "Contacts" at bounding box center [105, 261] width 203 height 16
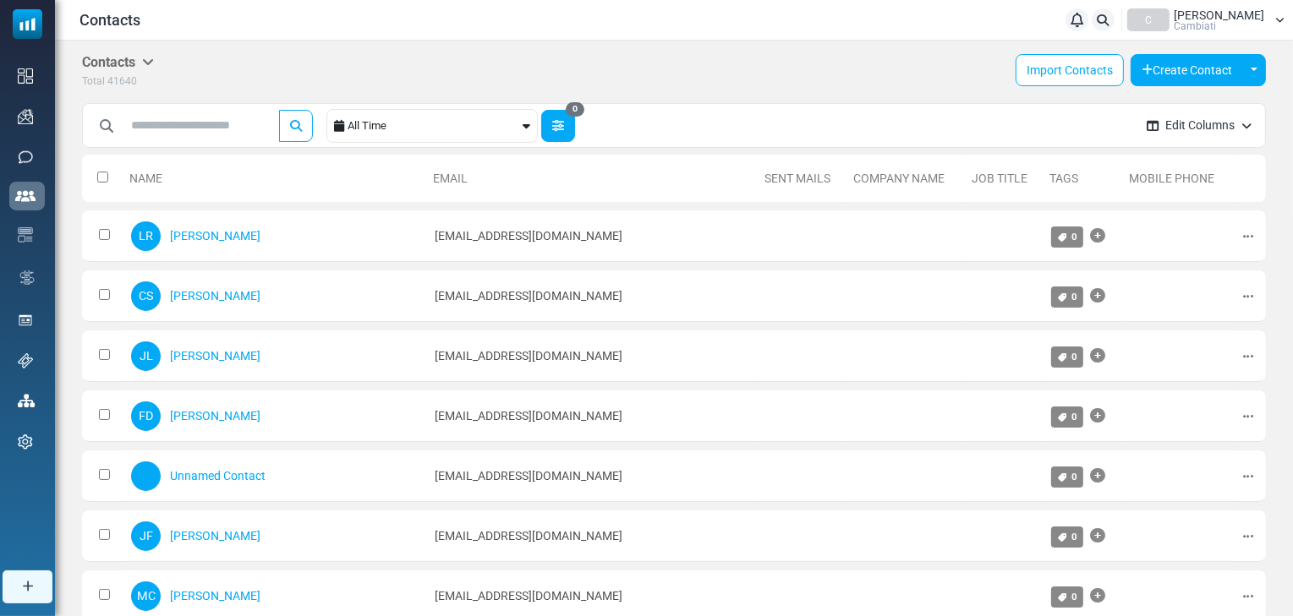
click at [560, 124] on button "0" at bounding box center [558, 126] width 34 height 32
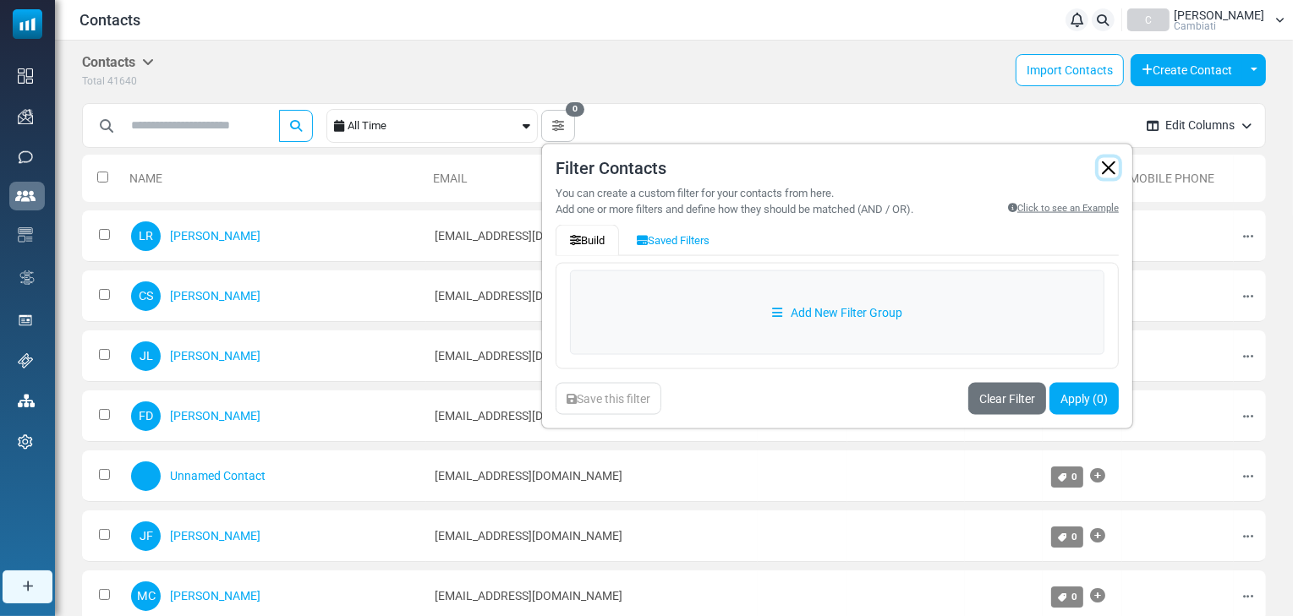
click at [1113, 161] on button "button" at bounding box center [1108, 167] width 20 height 20
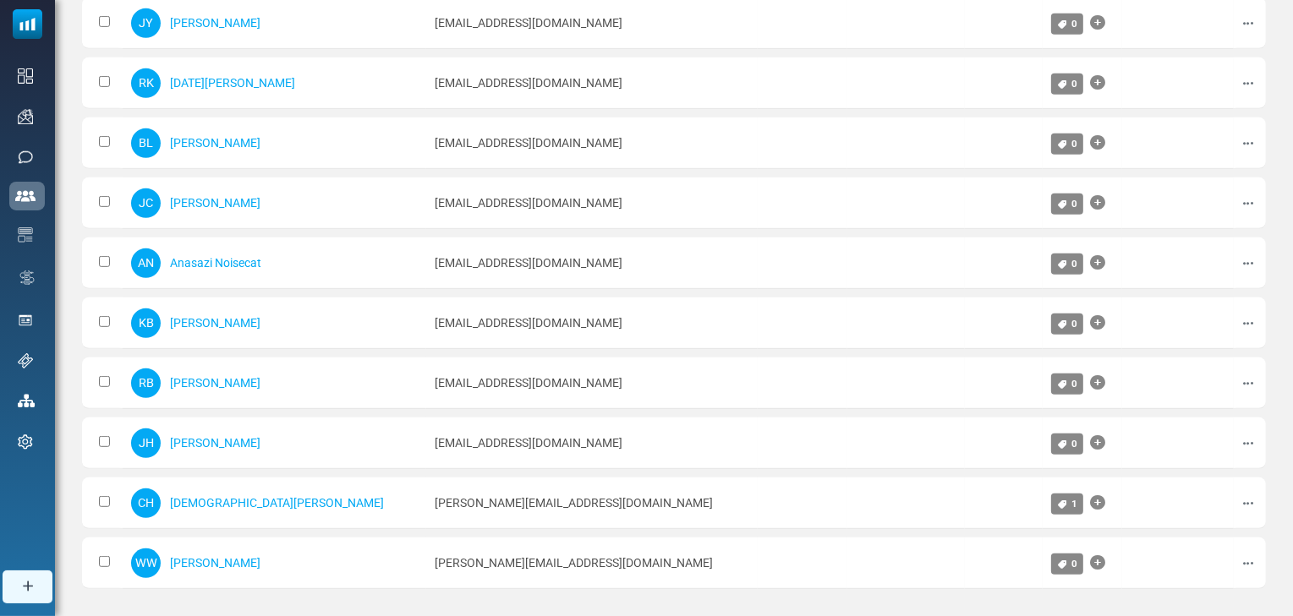
scroll to position [920, 0]
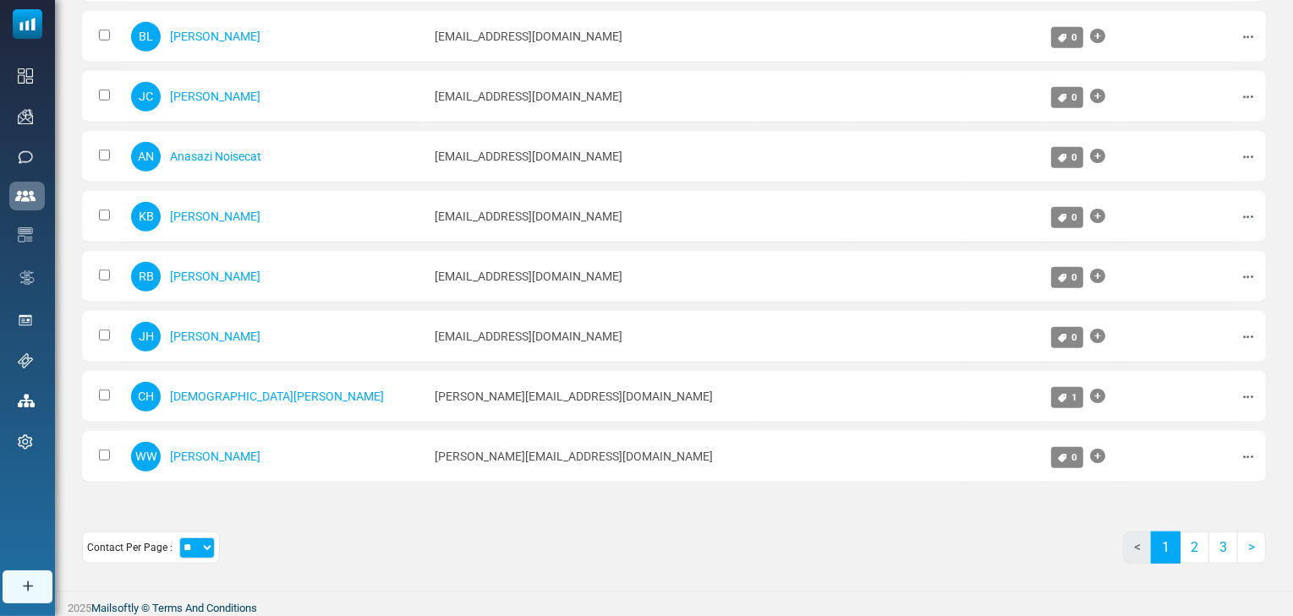
click at [181, 546] on select "** ** ***" at bounding box center [197, 548] width 36 height 21
select select "***"
click at [179, 538] on select "** ** ***" at bounding box center [197, 548] width 36 height 21
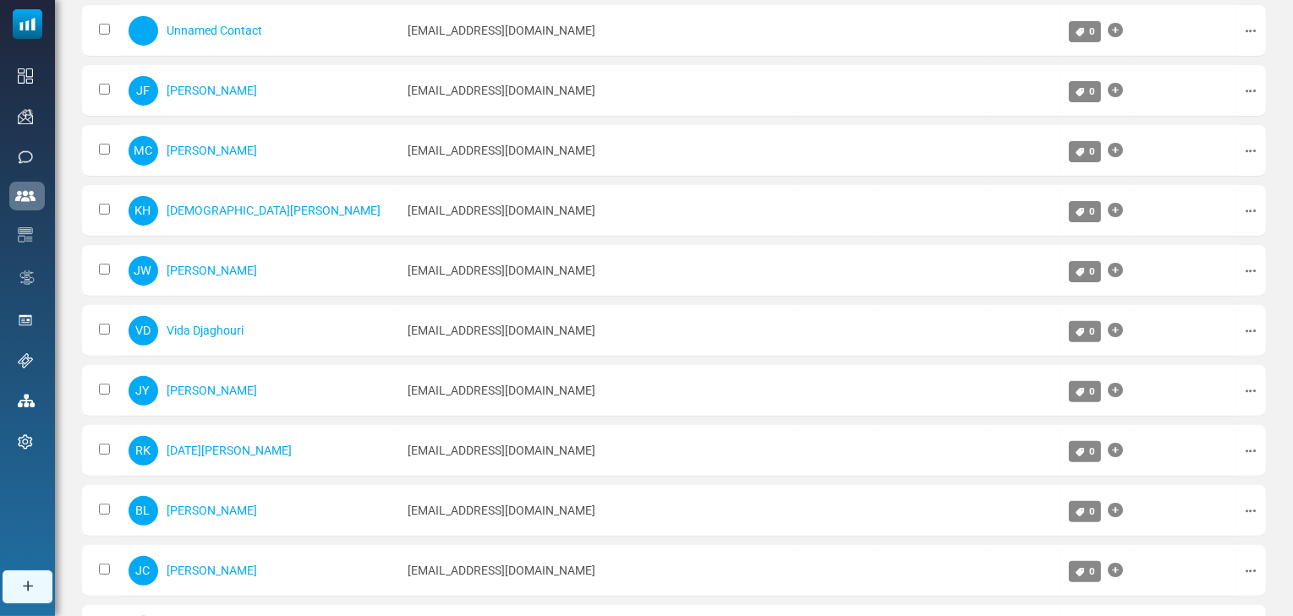
scroll to position [0, 0]
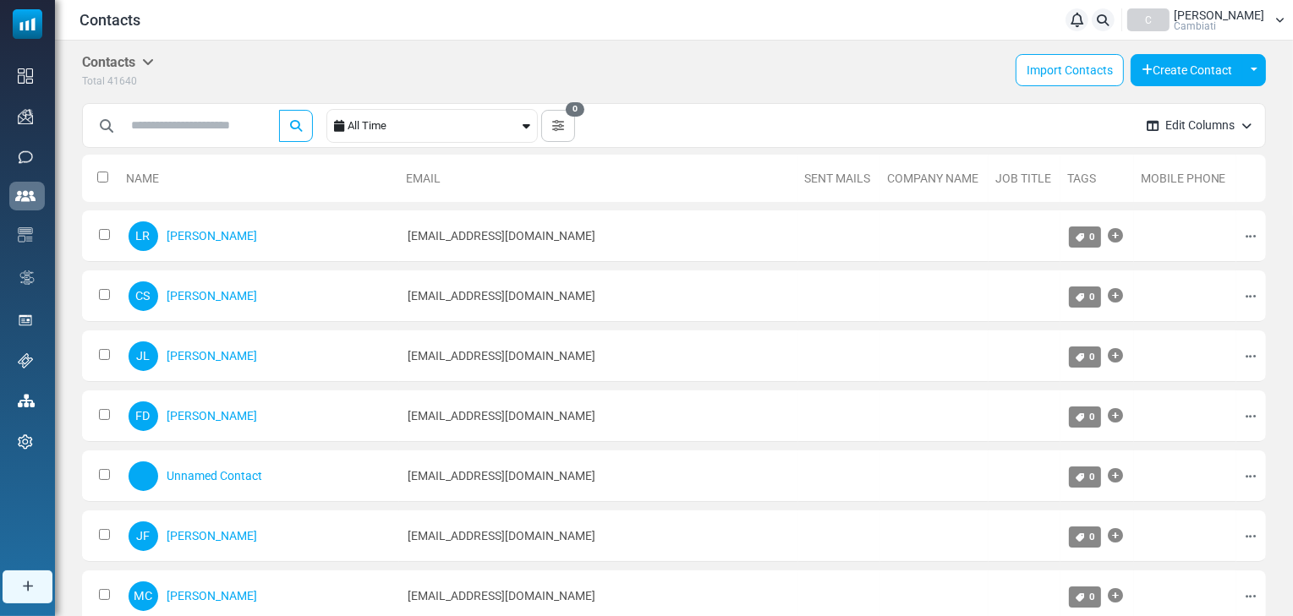
click at [415, 134] on div "All Time" at bounding box center [434, 126] width 172 height 32
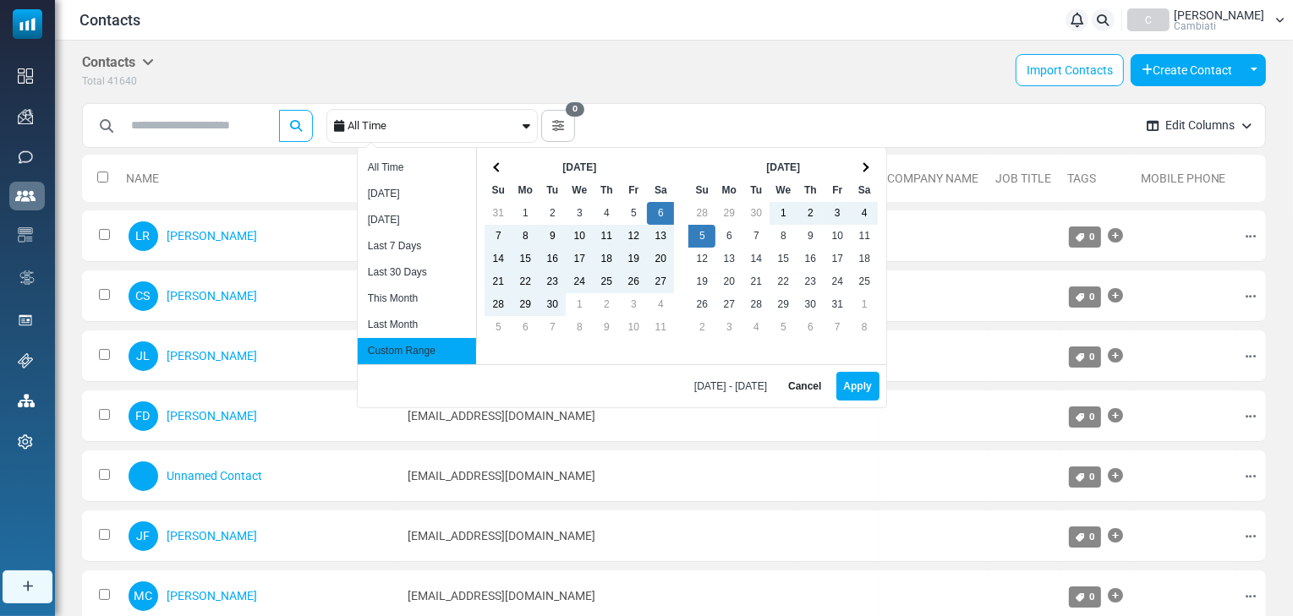
click at [415, 134] on div "All Time" at bounding box center [434, 126] width 172 height 32
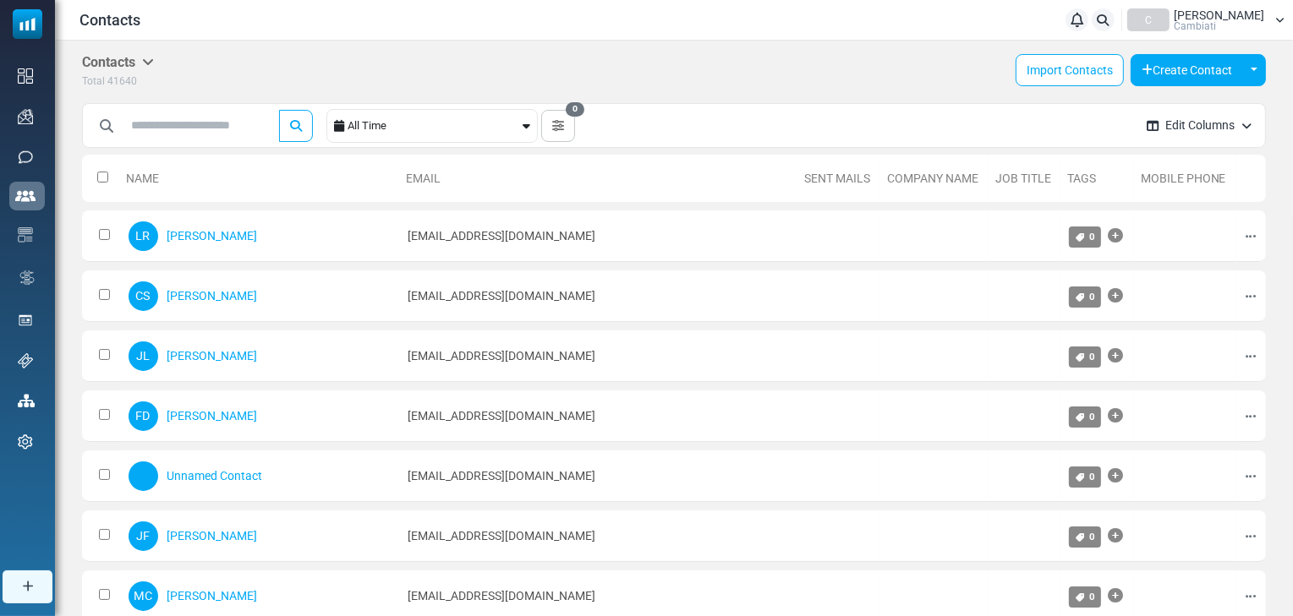
click at [1240, 122] on button "Edit Columns" at bounding box center [1199, 125] width 132 height 45
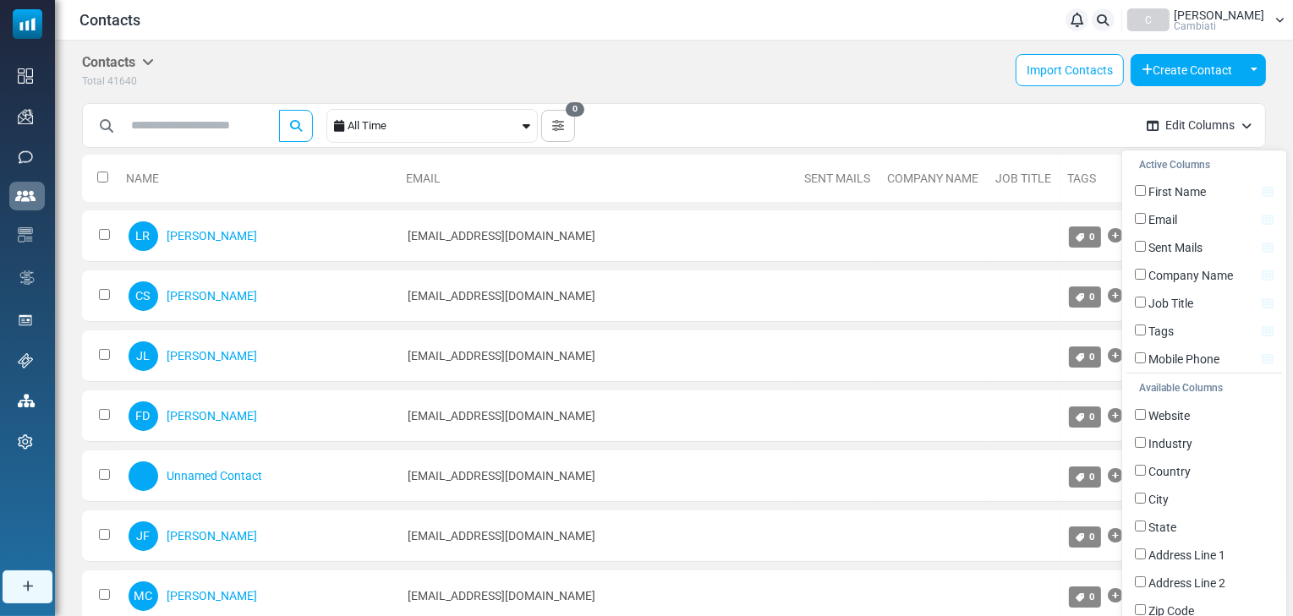
click at [846, 57] on div "Contacts Contacts Subscribers Archived Total 41640 Import Contacts Create Conta…" at bounding box center [674, 72] width 1184 height 36
